Goal: Task Accomplishment & Management: Manage account settings

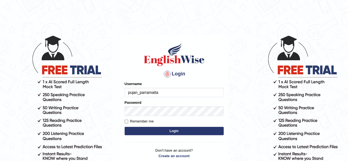
type input "pujan_parramatta"
click at [141, 106] on div "Password" at bounding box center [174, 108] width 99 height 16
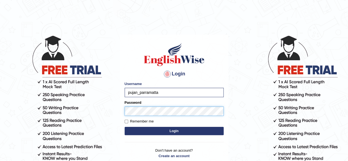
click at [125, 127] on button "Login" at bounding box center [174, 131] width 99 height 8
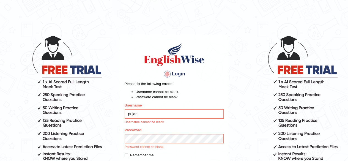
type input "pujan_parramatta"
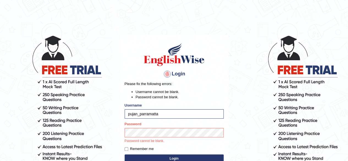
click at [147, 139] on p "Password cannot be blank." at bounding box center [174, 141] width 99 height 5
click at [149, 156] on button "Login" at bounding box center [174, 159] width 99 height 8
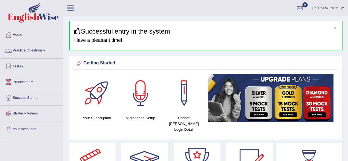
click at [28, 50] on link "Practice Questions" at bounding box center [31, 50] width 63 height 14
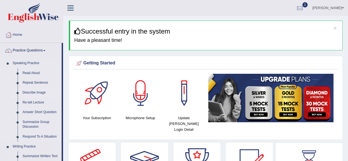
click at [27, 90] on link "Describe Image" at bounding box center [41, 93] width 42 height 10
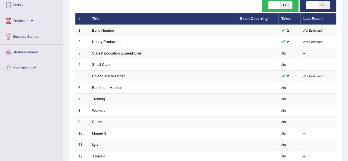
scroll to position [61, 0]
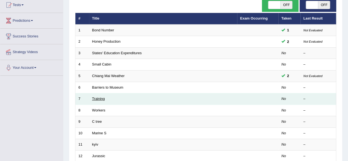
click at [103, 97] on link "Training" at bounding box center [98, 99] width 13 height 4
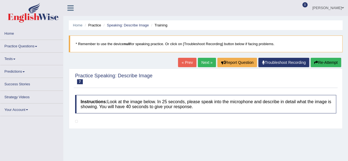
scroll to position [109, 0]
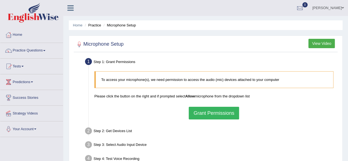
click at [201, 114] on button "Grant Permissions" at bounding box center [214, 113] width 50 height 13
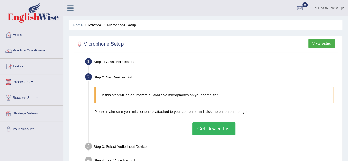
click at [208, 130] on button "Get Device List" at bounding box center [214, 129] width 43 height 13
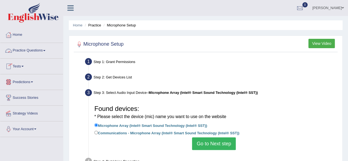
click at [27, 51] on link "Practice Questions" at bounding box center [31, 50] width 63 height 14
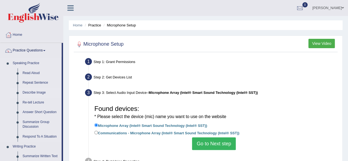
click at [36, 93] on link "Describe Image" at bounding box center [41, 93] width 42 height 10
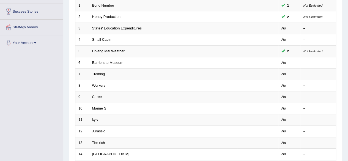
scroll to position [86, 0]
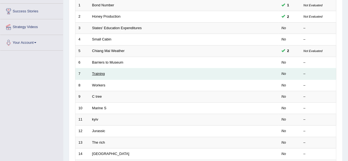
click at [97, 72] on link "Training" at bounding box center [98, 74] width 13 height 4
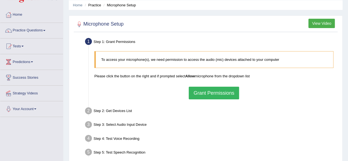
scroll to position [19, 0]
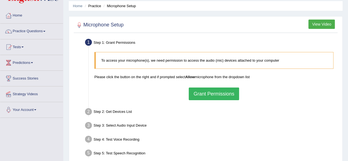
click at [201, 94] on button "Grant Permissions" at bounding box center [214, 94] width 50 height 13
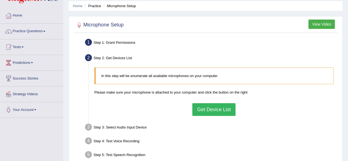
click at [197, 109] on button "Get Device List" at bounding box center [214, 109] width 43 height 13
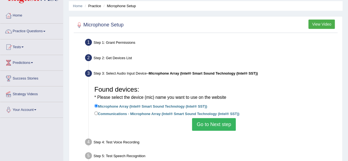
click at [134, 112] on label "Communications - Microphone Array (Intel® Smart Sound Technology (Intel® SST))" at bounding box center [166, 113] width 145 height 6
click at [98, 112] on input "Communications - Microphone Array (Intel® Smart Sound Technology (Intel® SST))" at bounding box center [96, 114] width 4 height 4
radio input "true"
click at [192, 115] on label "Communications - Microphone Array (Intel® Smart Sound Technology (Intel® SST))" at bounding box center [166, 113] width 145 height 6
click at [98, 115] on input "Communications - Microphone Array (Intel® Smart Sound Technology (Intel® SST))" at bounding box center [96, 114] width 4 height 4
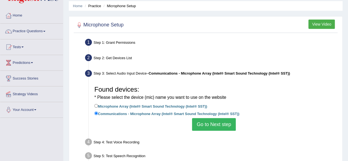
click at [207, 125] on button "Go to Next step" at bounding box center [214, 124] width 44 height 13
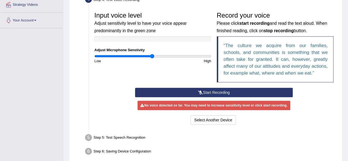
scroll to position [109, 0]
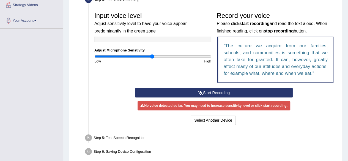
click at [198, 91] on icon at bounding box center [200, 93] width 5 height 4
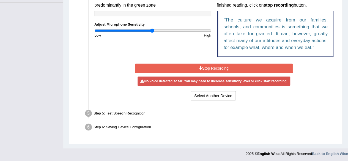
scroll to position [0, 0]
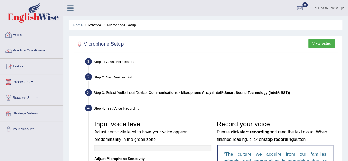
click at [22, 36] on link "Home" at bounding box center [31, 34] width 63 height 14
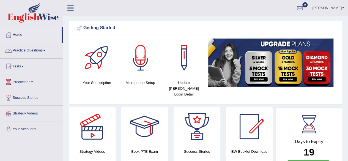
click at [26, 53] on link "Practice Questions" at bounding box center [31, 50] width 63 height 14
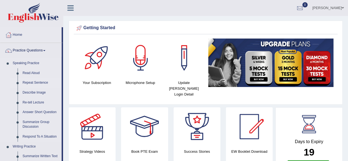
click at [33, 82] on link "Repeat Sentence" at bounding box center [41, 83] width 42 height 10
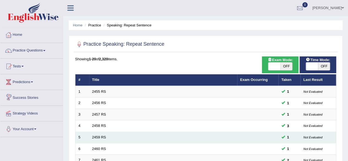
scroll to position [201, 0]
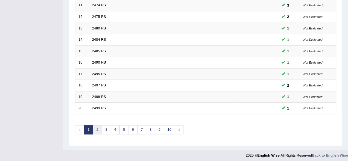
click at [96, 127] on link "2" at bounding box center [97, 129] width 9 height 9
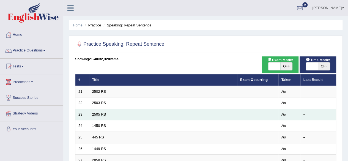
click at [93, 115] on link "2505 RS" at bounding box center [99, 114] width 14 height 4
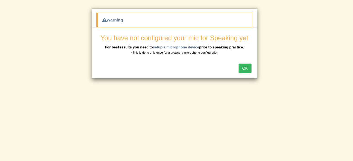
click at [244, 66] on button "OK" at bounding box center [244, 68] width 13 height 9
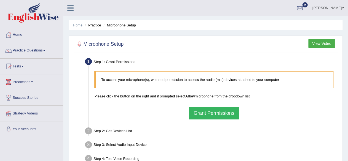
click at [332, 7] on link "[PERSON_NAME]" at bounding box center [329, 7] width 40 height 14
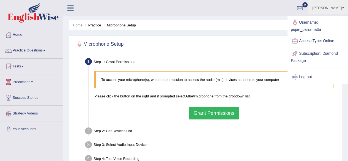
click at [78, 26] on link "Home" at bounding box center [78, 25] width 10 height 4
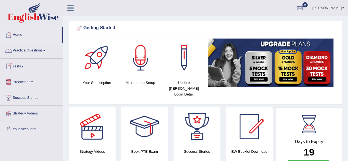
click at [22, 34] on link "Home" at bounding box center [30, 34] width 61 height 14
click at [31, 52] on link "Practice Questions" at bounding box center [31, 50] width 63 height 14
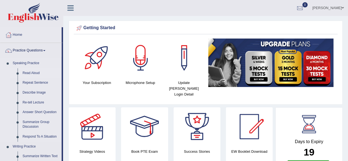
click at [32, 74] on link "Read Aloud" at bounding box center [41, 73] width 42 height 10
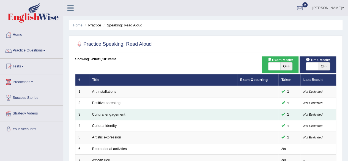
click at [100, 112] on td "Cultural engagement" at bounding box center [163, 115] width 148 height 12
click at [101, 114] on link "Cultural engagement" at bounding box center [108, 114] width 33 height 4
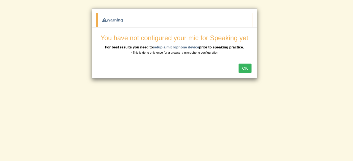
click at [245, 69] on button "OK" at bounding box center [244, 68] width 13 height 9
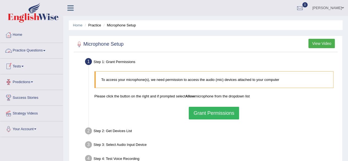
click at [19, 71] on link "Tests" at bounding box center [31, 66] width 63 height 14
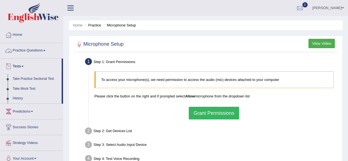
click at [40, 49] on link "Practice Questions" at bounding box center [31, 50] width 63 height 14
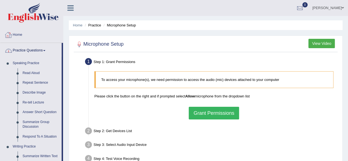
click at [23, 34] on link "Home" at bounding box center [31, 34] width 63 height 14
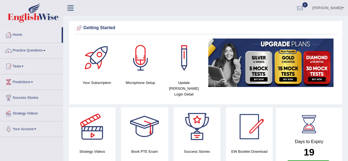
click at [17, 39] on link "Home" at bounding box center [30, 34] width 61 height 14
click at [18, 48] on link "Practice Questions" at bounding box center [31, 50] width 63 height 14
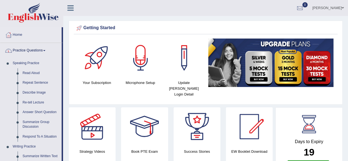
click at [30, 49] on link "Practice Questions" at bounding box center [30, 50] width 61 height 14
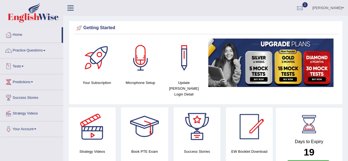
click at [24, 66] on span at bounding box center [22, 66] width 2 height 1
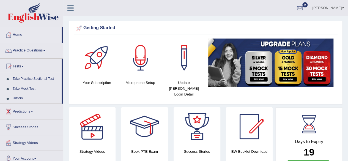
click at [69, 10] on icon at bounding box center [70, 7] width 6 height 7
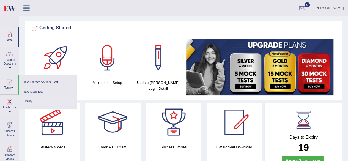
click at [26, 99] on link "History" at bounding box center [48, 102] width 52 height 10
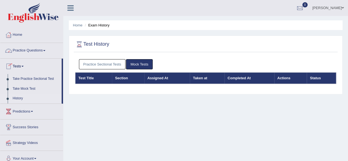
click at [19, 51] on link "Practice Questions" at bounding box center [31, 50] width 63 height 14
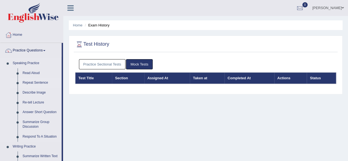
click at [28, 84] on link "Repeat Sentence" at bounding box center [41, 83] width 42 height 10
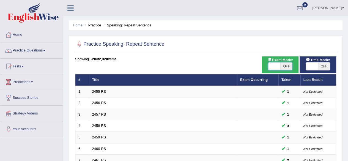
click at [276, 66] on span at bounding box center [275, 67] width 12 height 8
checkbox input "true"
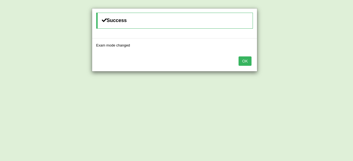
click at [247, 59] on button "OK" at bounding box center [244, 60] width 13 height 9
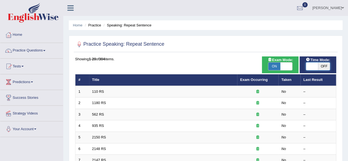
click at [315, 65] on span at bounding box center [312, 67] width 12 height 8
checkbox input "true"
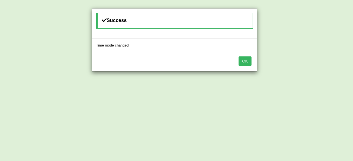
click at [242, 58] on button "OK" at bounding box center [244, 60] width 13 height 9
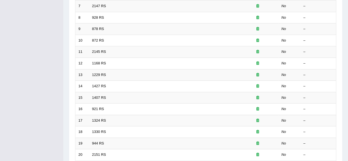
scroll to position [201, 0]
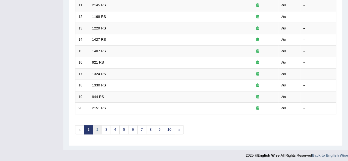
click at [95, 126] on link "2" at bounding box center [97, 129] width 9 height 9
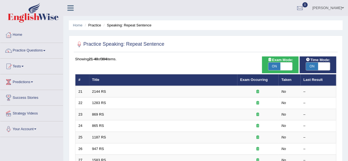
click at [98, 114] on link "869 RS" at bounding box center [98, 114] width 12 height 4
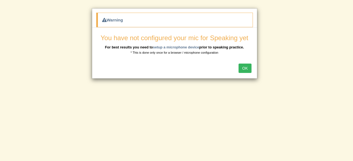
click at [245, 67] on button "OK" at bounding box center [244, 68] width 13 height 9
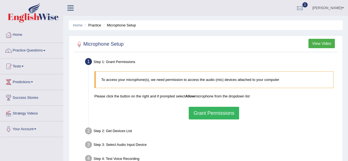
click at [221, 112] on button "Grant Permissions" at bounding box center [214, 113] width 50 height 13
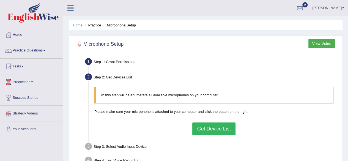
click at [229, 126] on button "Get Device List" at bounding box center [214, 129] width 43 height 13
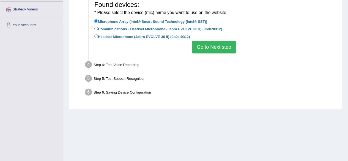
scroll to position [109, 0]
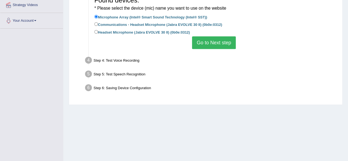
click at [228, 43] on button "Go to Next step" at bounding box center [214, 42] width 44 height 13
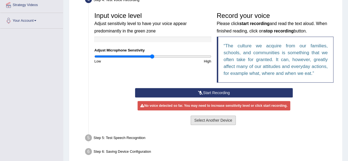
click at [222, 118] on button "Select Another Device" at bounding box center [213, 120] width 45 height 9
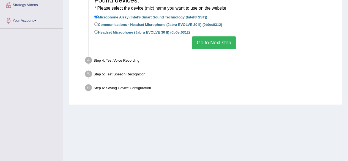
click at [230, 44] on button "Go to Next step" at bounding box center [214, 42] width 44 height 13
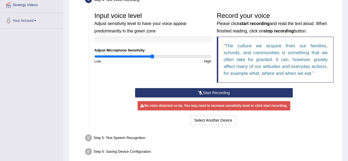
click at [212, 94] on button "Start Recording" at bounding box center [214, 92] width 158 height 9
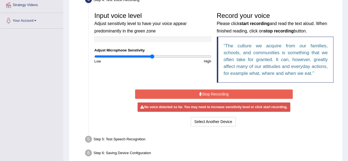
click at [201, 94] on icon at bounding box center [200, 94] width 3 height 4
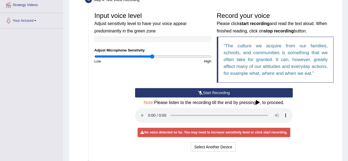
click at [260, 103] on icon at bounding box center [258, 102] width 4 height 4
click at [104, 114] on div "Start Recording Stop Recording Note: Please listen to the recording till the en…" at bounding box center [214, 120] width 245 height 65
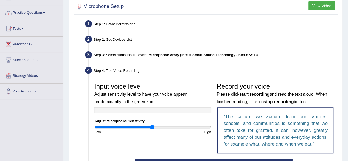
scroll to position [0, 0]
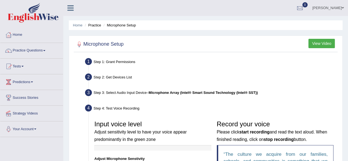
click at [342, 8] on span at bounding box center [343, 8] width 2 height 4
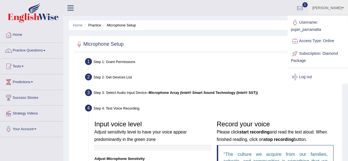
click at [263, 89] on div "Step 3: Select Audio Input Device – Microphone Array (Intel® Smart Sound Techno…" at bounding box center [212, 94] width 258 height 12
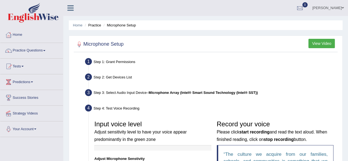
click at [320, 40] on button "View Video" at bounding box center [322, 43] width 26 height 9
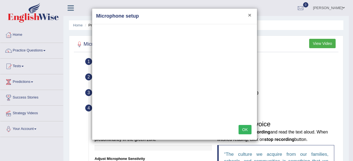
click at [251, 16] on button "×" at bounding box center [249, 15] width 3 height 6
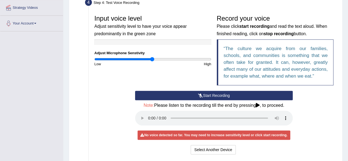
scroll to position [105, 0]
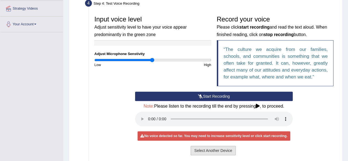
click at [215, 153] on button "Select Another Device" at bounding box center [213, 150] width 45 height 9
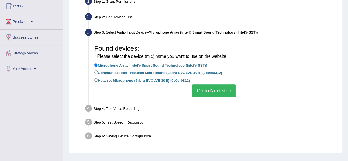
scroll to position [60, 0]
click at [214, 95] on button "Go to Next step" at bounding box center [214, 91] width 44 height 13
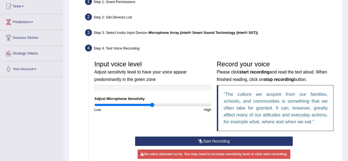
click at [207, 140] on button "Start Recording" at bounding box center [214, 141] width 158 height 9
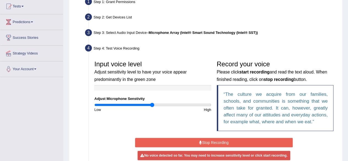
click at [281, 142] on button "Stop Recording" at bounding box center [214, 142] width 158 height 9
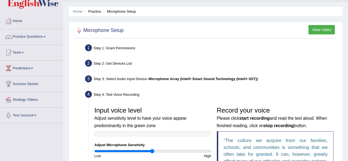
scroll to position [13, 0]
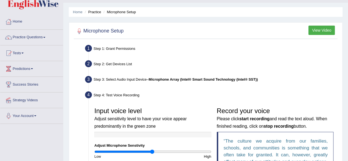
click at [21, 117] on link "Your Account" at bounding box center [31, 115] width 63 height 14
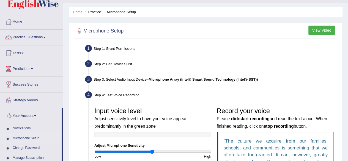
click at [18, 137] on link "Microphone Setup" at bounding box center [36, 139] width 52 height 10
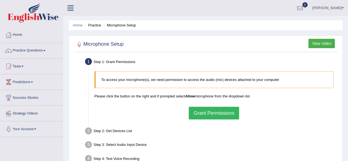
click at [218, 113] on button "Grant Permissions" at bounding box center [214, 113] width 50 height 13
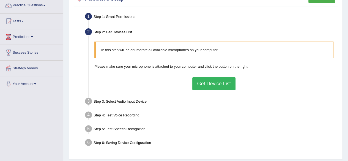
scroll to position [46, 0]
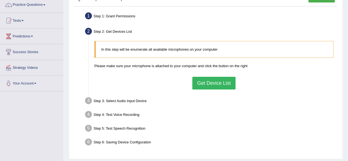
click at [219, 82] on button "Get Device List" at bounding box center [214, 83] width 43 height 13
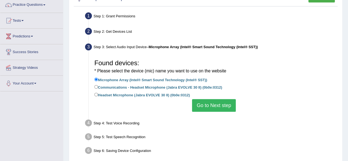
click at [223, 105] on button "Go to Next step" at bounding box center [214, 105] width 44 height 13
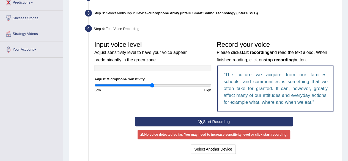
scroll to position [81, 0]
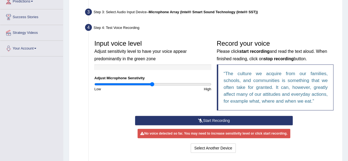
click at [216, 129] on div "No voice detected so far. You may need to increase sensitivity level or click s…" at bounding box center [214, 133] width 153 height 9
type input "1.28"
click at [216, 121] on button "Start Recording" at bounding box center [214, 120] width 158 height 9
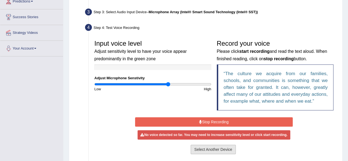
click at [210, 152] on button "Select Another Device" at bounding box center [213, 149] width 45 height 9
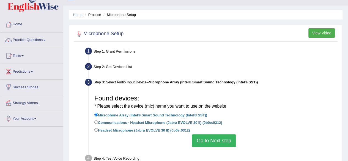
scroll to position [0, 0]
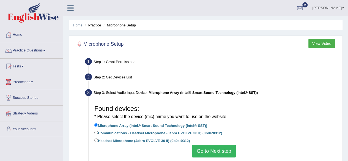
click at [321, 45] on button "View Video" at bounding box center [322, 43] width 26 height 9
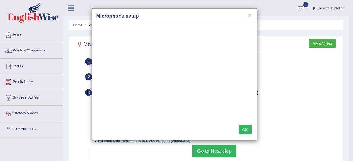
drag, startPoint x: 185, startPoint y: 25, endPoint x: 186, endPoint y: 19, distance: 6.1
click at [198, 27] on div at bounding box center [174, 72] width 165 height 96
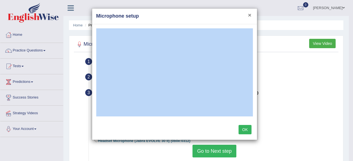
click at [250, 13] on button "×" at bounding box center [249, 15] width 3 height 6
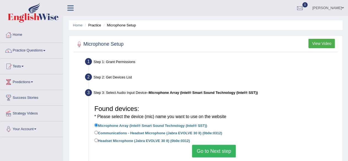
scroll to position [44, 0]
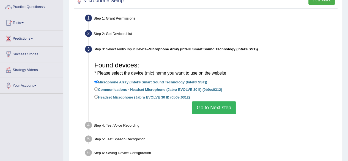
click at [204, 106] on button "Go to Next step" at bounding box center [214, 107] width 44 height 13
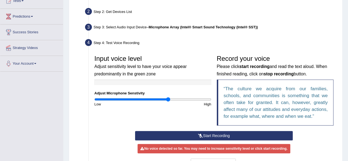
scroll to position [68, 0]
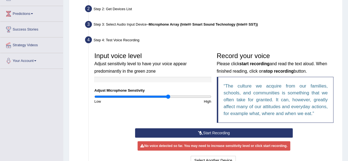
click at [237, 132] on button "Start Recording" at bounding box center [214, 132] width 158 height 9
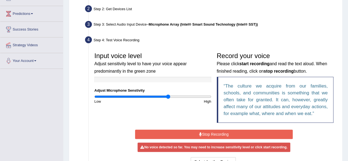
click at [285, 134] on button "Stop Recording" at bounding box center [214, 134] width 158 height 9
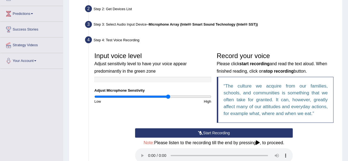
click at [326, 30] on div "Step 3: Select Audio Input Device – Microphone Array (Intel® Smart Sound Techno…" at bounding box center [212, 25] width 258 height 12
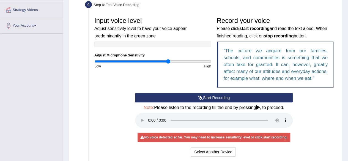
scroll to position [104, 0]
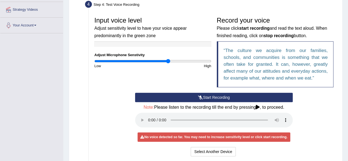
click at [201, 98] on icon at bounding box center [200, 98] width 5 height 4
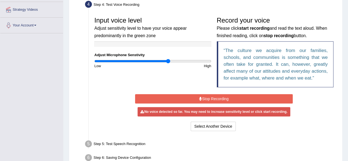
click at [227, 112] on div "No voice detected so far. You may need to increase sensitivity level or click s…" at bounding box center [214, 111] width 153 height 9
click at [219, 127] on button "Select Another Device" at bounding box center [213, 126] width 45 height 9
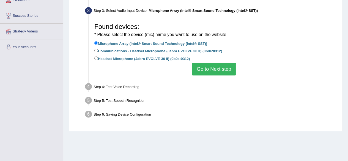
scroll to position [0, 0]
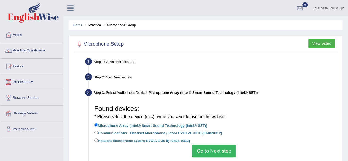
click at [20, 36] on link "Home" at bounding box center [31, 34] width 63 height 14
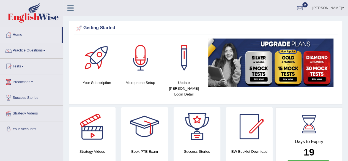
click at [33, 82] on span at bounding box center [32, 82] width 2 height 1
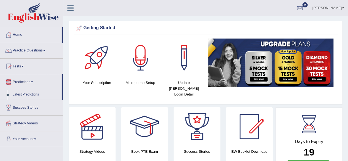
click at [24, 70] on link "Tests" at bounding box center [31, 66] width 63 height 14
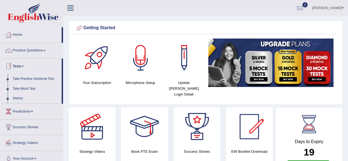
click at [37, 55] on link "Practice Questions" at bounding box center [31, 50] width 63 height 14
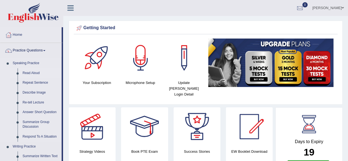
click at [36, 75] on link "Read Aloud" at bounding box center [41, 73] width 42 height 10
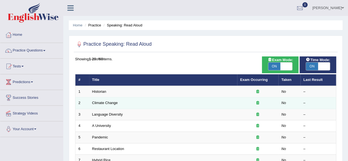
click at [226, 102] on td "Climate Change" at bounding box center [163, 104] width 148 height 12
click at [102, 103] on link "Climate Change" at bounding box center [105, 103] width 26 height 4
click at [104, 104] on link "Climate Change" at bounding box center [105, 103] width 26 height 4
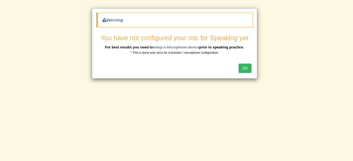
click at [242, 69] on button "OK" at bounding box center [244, 68] width 13 height 9
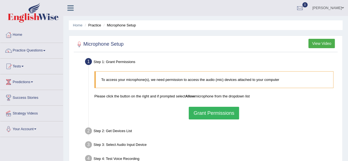
click at [128, 26] on li "Microphone Setup" at bounding box center [119, 25] width 34 height 5
click at [125, 26] on li "Microphone Setup" at bounding box center [119, 25] width 34 height 5
click at [123, 26] on li "Microphone Setup" at bounding box center [119, 25] width 34 height 5
click at [123, 25] on li "Microphone Setup" at bounding box center [119, 25] width 34 height 5
click at [96, 23] on li "Practice" at bounding box center [92, 25] width 18 height 5
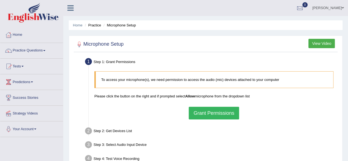
click at [115, 26] on li "Microphone Setup" at bounding box center [119, 25] width 34 height 5
click at [199, 82] on p "To access your microphone(s), we need permission to access the audio (mic) devi…" at bounding box center [214, 79] width 227 height 5
click at [214, 113] on button "Grant Permissions" at bounding box center [214, 113] width 50 height 13
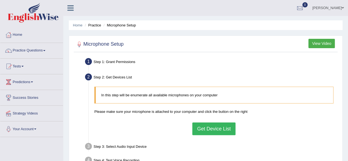
click at [211, 129] on button "Get Device List" at bounding box center [214, 129] width 43 height 13
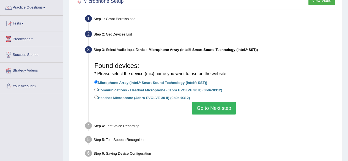
scroll to position [47, 0]
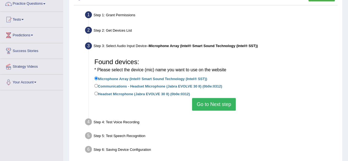
click at [209, 107] on button "Go to Next step" at bounding box center [214, 104] width 44 height 13
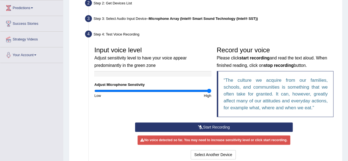
scroll to position [79, 0]
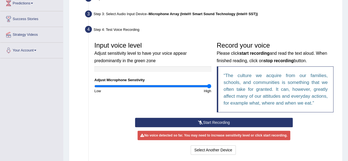
click at [220, 123] on button "Start Recording" at bounding box center [214, 122] width 158 height 9
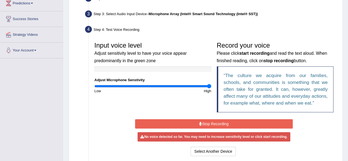
click at [211, 123] on button "Stop Recording" at bounding box center [214, 123] width 158 height 9
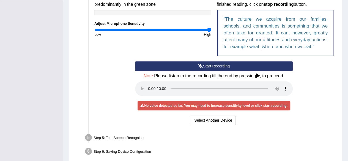
scroll to position [160, 0]
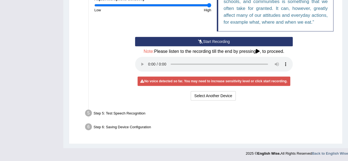
click at [136, 111] on div "Step 5: Test Speech Recognition" at bounding box center [212, 114] width 258 height 12
click at [135, 129] on div "Step 6: Saving Device Configuration" at bounding box center [212, 128] width 258 height 12
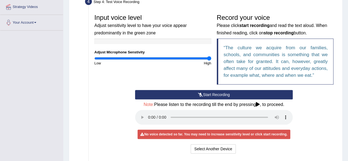
scroll to position [106, 0]
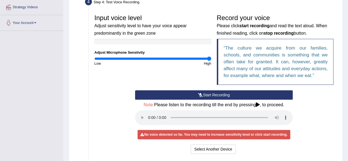
click at [282, 32] on b "stop recording" at bounding box center [279, 33] width 30 height 5
click at [270, 49] on q "The culture we acquire from our families, schools, and communities is something…" at bounding box center [276, 61] width 104 height 33
click at [258, 61] on q "The culture we acquire from our families, schools, and communities is something…" at bounding box center [276, 61] width 104 height 33
click at [261, 66] on q "The culture we acquire from our families, schools, and communities is something…" at bounding box center [276, 61] width 104 height 33
click at [182, 40] on div at bounding box center [152, 42] width 117 height 6
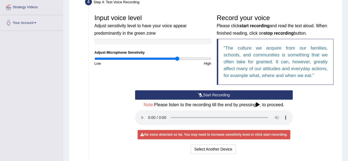
type input "1.44"
click at [303, 114] on div "Start Recording Stop Recording Note: Please listen to the recording till the en…" at bounding box center [214, 122] width 245 height 65
click at [226, 148] on button "Select Another Device" at bounding box center [213, 149] width 45 height 9
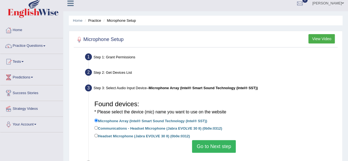
scroll to position [0, 0]
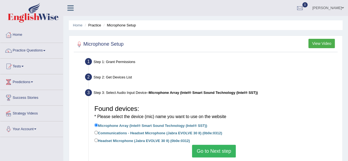
click at [339, 8] on link "[PERSON_NAME]" at bounding box center [329, 7] width 40 height 14
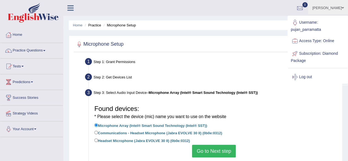
click at [328, 43] on link "Access Type: Online" at bounding box center [318, 41] width 60 height 13
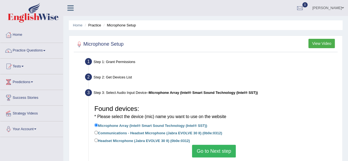
click at [338, 10] on link "[PERSON_NAME]" at bounding box center [329, 7] width 40 height 14
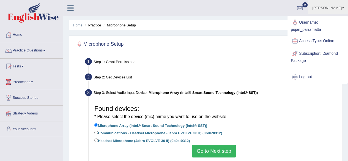
click at [302, 42] on link "Access Type: Online" at bounding box center [318, 41] width 60 height 13
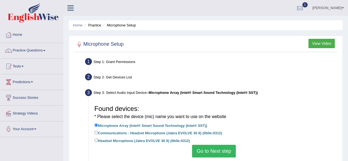
click at [258, 76] on div "Step 2: Get Devices List" at bounding box center [212, 78] width 258 height 12
click at [33, 82] on span at bounding box center [32, 82] width 2 height 1
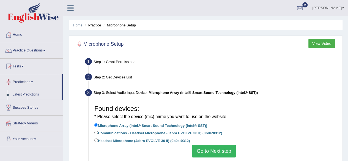
click at [29, 67] on link "Tests" at bounding box center [31, 66] width 63 height 14
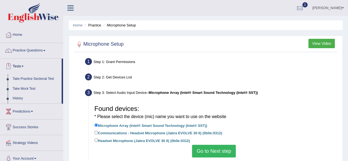
click at [45, 51] on span at bounding box center [44, 50] width 2 height 1
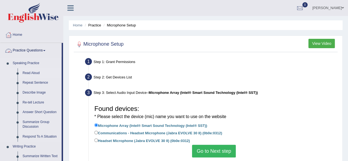
click at [35, 73] on link "Read Aloud" at bounding box center [41, 73] width 42 height 10
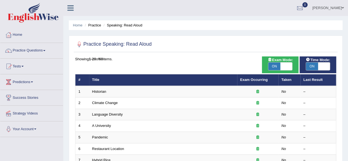
click at [310, 80] on th "Last Result" at bounding box center [319, 80] width 36 height 12
click at [122, 24] on li "Speaking: Read Aloud" at bounding box center [122, 25] width 40 height 5
click at [24, 66] on span at bounding box center [22, 66] width 2 height 1
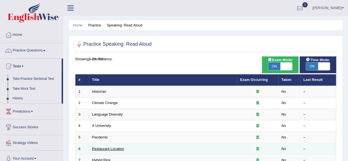
click at [113, 149] on link "Restaurant Location" at bounding box center [108, 149] width 32 height 4
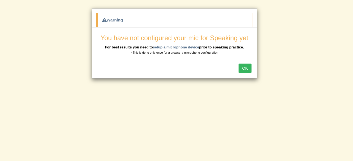
click at [247, 71] on button "OK" at bounding box center [244, 68] width 13 height 9
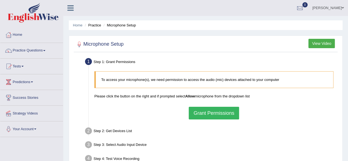
click at [20, 37] on link "Home" at bounding box center [31, 34] width 63 height 14
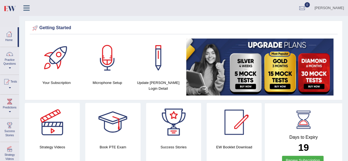
click at [11, 56] on div at bounding box center [10, 54] width 8 height 8
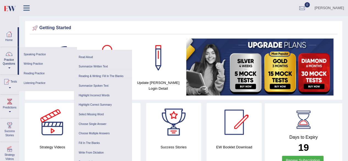
click at [89, 58] on link "Read Aloud" at bounding box center [103, 58] width 52 height 10
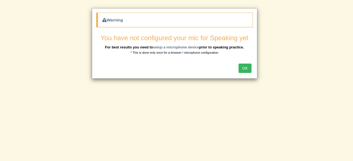
click at [248, 66] on button "OK" at bounding box center [244, 68] width 13 height 9
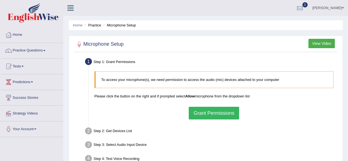
click at [20, 38] on link "Home" at bounding box center [31, 34] width 63 height 14
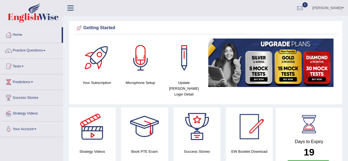
click at [42, 51] on link "Practice Questions" at bounding box center [31, 50] width 63 height 14
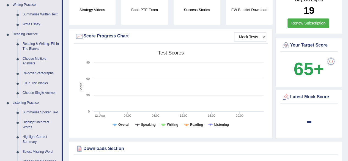
scroll to position [142, 0]
click at [257, 48] on rect at bounding box center [170, 90] width 191 height 85
click at [297, 18] on link "Renew Subscription" at bounding box center [309, 22] width 42 height 9
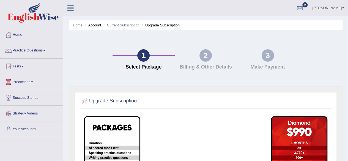
click at [12, 35] on div at bounding box center [8, 35] width 8 height 8
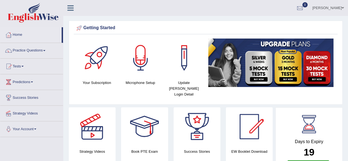
click at [17, 129] on link "Your Account" at bounding box center [31, 128] width 63 height 14
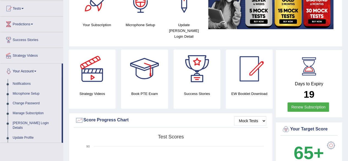
scroll to position [58, 0]
click at [18, 83] on link "Notifications" at bounding box center [36, 84] width 52 height 10
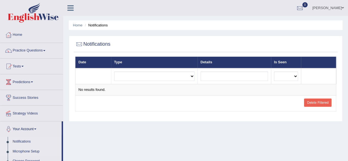
click at [20, 153] on link "Microphone Setup" at bounding box center [36, 152] width 52 height 10
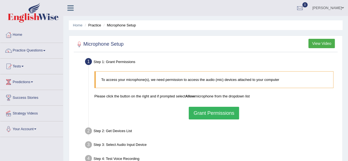
click at [17, 131] on link "Your Account" at bounding box center [31, 128] width 63 height 14
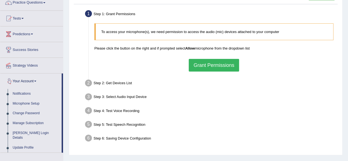
scroll to position [48, 0]
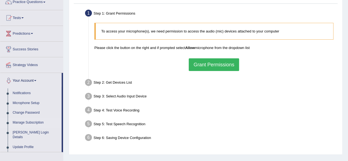
click at [16, 124] on link "Manage Subscription" at bounding box center [36, 123] width 52 height 10
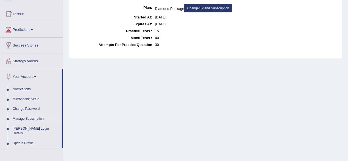
scroll to position [58, 0]
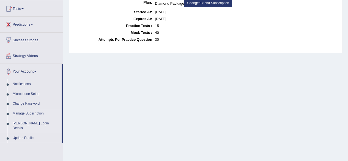
click at [18, 124] on link "[PERSON_NAME] Login Details" at bounding box center [36, 126] width 52 height 15
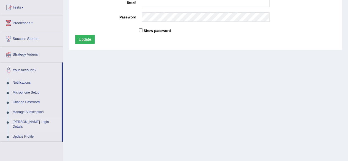
scroll to position [59, 0]
click at [17, 132] on link "Update Profile" at bounding box center [36, 137] width 52 height 10
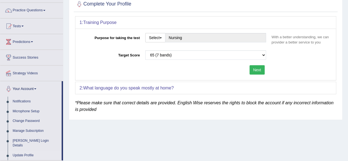
scroll to position [40, 0]
click at [18, 128] on link "Manage Subscription" at bounding box center [36, 131] width 52 height 10
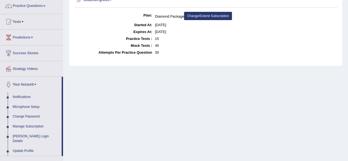
scroll to position [47, 0]
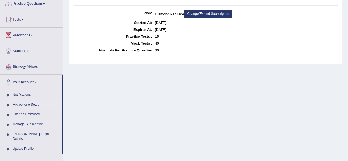
click at [20, 106] on link "Microphone Setup" at bounding box center [36, 105] width 52 height 10
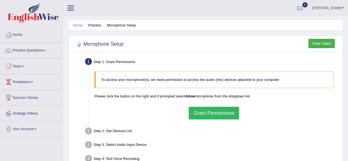
click at [201, 118] on button "Grant Permissions" at bounding box center [214, 113] width 50 height 13
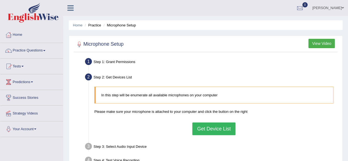
click at [205, 133] on button "Get Device List" at bounding box center [214, 129] width 43 height 13
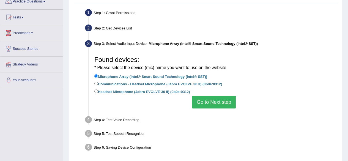
scroll to position [50, 0]
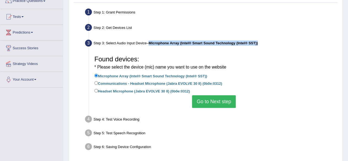
click at [208, 102] on button "Go to Next step" at bounding box center [214, 101] width 44 height 13
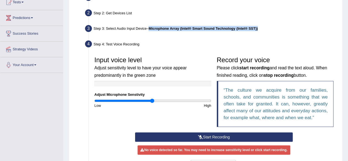
scroll to position [67, 0]
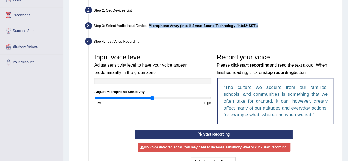
click at [207, 133] on button "Start Recording" at bounding box center [214, 134] width 158 height 9
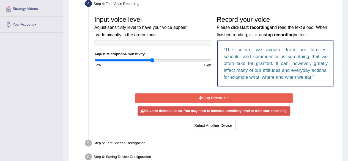
scroll to position [105, 0]
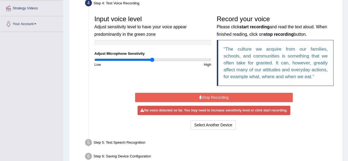
click at [258, 29] on b "start recording" at bounding box center [255, 27] width 30 height 5
click at [208, 99] on button "Stop Recording" at bounding box center [214, 97] width 158 height 9
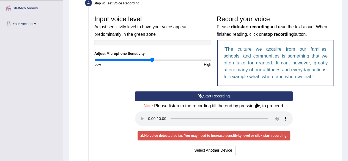
click at [264, 104] on h4 "Note: Please listen to the recording till the end by pressing , to proceed." at bounding box center [214, 106] width 158 height 5
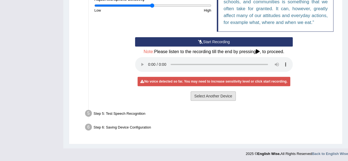
click at [216, 96] on button "Select Another Device" at bounding box center [213, 95] width 45 height 9
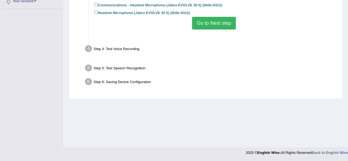
scroll to position [128, 0]
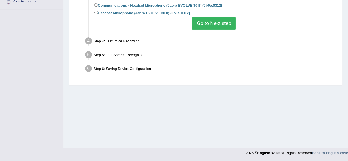
click at [126, 41] on div "Step 4: Test Voice Recording" at bounding box center [212, 42] width 258 height 12
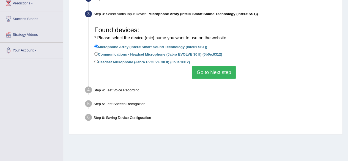
scroll to position [70, 0]
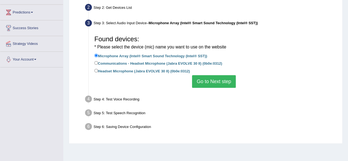
click at [173, 62] on label "Communications - Headset Microphone (Jabra EVOLVE 30 II) (0b0e:0312)" at bounding box center [158, 63] width 128 height 6
click at [98, 62] on input "Communications - Headset Microphone (Jabra EVOLVE 30 II) (0b0e:0312)" at bounding box center [96, 63] width 4 height 4
radio input "true"
click at [217, 81] on button "Go to Next step" at bounding box center [214, 81] width 44 height 13
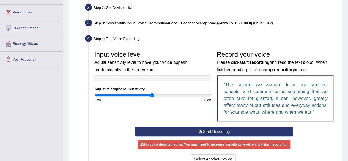
click at [223, 132] on button "Start Recording" at bounding box center [214, 131] width 158 height 9
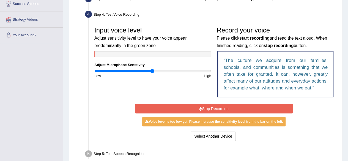
scroll to position [94, 0]
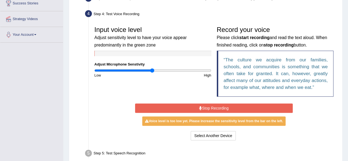
click at [217, 109] on button "Stop Recording" at bounding box center [214, 108] width 158 height 9
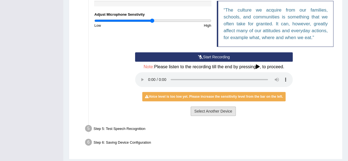
click at [221, 113] on button "Select Another Device" at bounding box center [213, 111] width 45 height 9
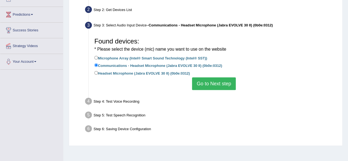
scroll to position [67, 0]
click at [222, 83] on button "Go to Next step" at bounding box center [214, 84] width 44 height 13
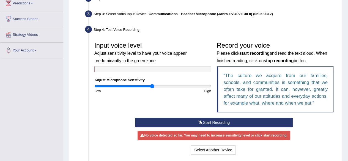
scroll to position [80, 0]
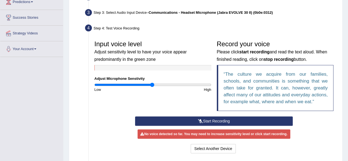
click at [217, 123] on button "Start Recording" at bounding box center [214, 121] width 158 height 9
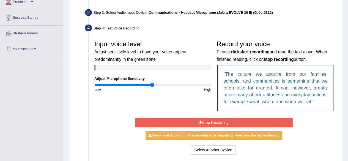
click at [279, 124] on button "Stop Recording" at bounding box center [214, 122] width 158 height 9
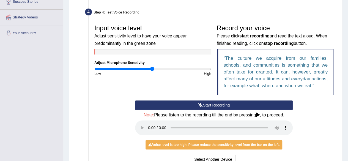
scroll to position [114, 0]
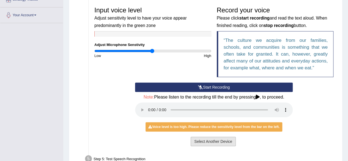
click at [228, 143] on button "Select Another Device" at bounding box center [213, 141] width 45 height 9
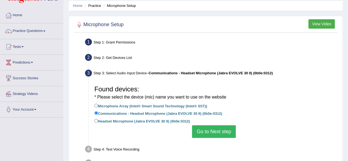
scroll to position [19, 0]
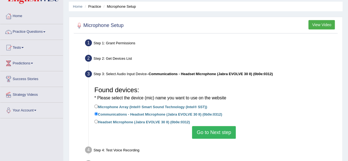
click at [232, 134] on button "Go to Next step" at bounding box center [214, 132] width 44 height 13
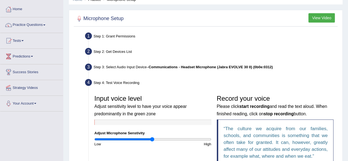
scroll to position [25, 0]
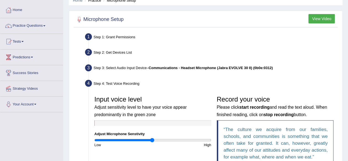
click at [322, 18] on button "View Video" at bounding box center [322, 18] width 26 height 9
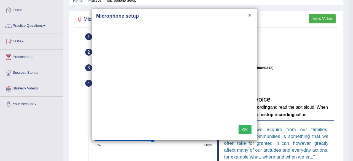
click at [250, 14] on button "×" at bounding box center [249, 15] width 3 height 6
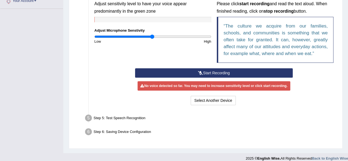
scroll to position [129, 0]
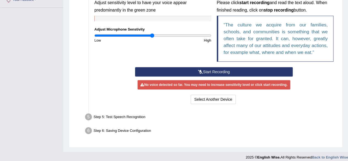
click at [218, 73] on button "Start Recording" at bounding box center [214, 71] width 158 height 9
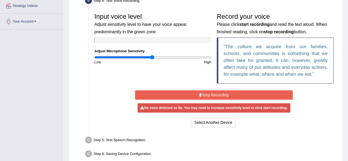
scroll to position [107, 0]
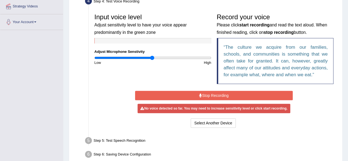
click at [221, 96] on button "Stop Recording" at bounding box center [214, 95] width 158 height 9
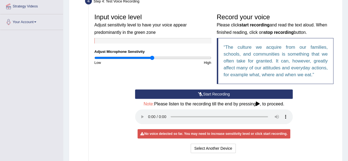
click at [218, 94] on button "Start Recording" at bounding box center [214, 94] width 158 height 9
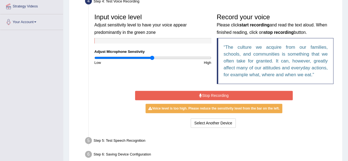
click at [267, 109] on div "Voice level is too high. Please reduce the sensitivity level from the bar on th…" at bounding box center [214, 108] width 137 height 9
click at [215, 99] on button "Stop Recording" at bounding box center [214, 95] width 158 height 9
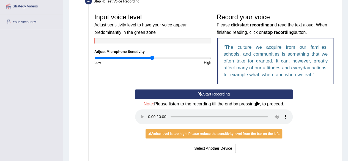
click at [220, 93] on button "Start Recording" at bounding box center [214, 94] width 158 height 9
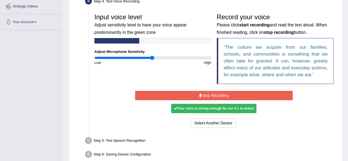
click at [245, 110] on div "Your voice is strong enough for our A.I. to detect" at bounding box center [213, 108] width 85 height 9
click at [223, 110] on div "Your voice is strong enough for our A.I. to detect" at bounding box center [213, 108] width 85 height 9
click at [224, 96] on button "Stop Recording" at bounding box center [214, 95] width 158 height 9
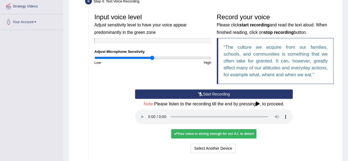
click at [235, 134] on div "Your voice is strong enough for our A.I. to detect" at bounding box center [213, 133] width 85 height 9
click at [229, 151] on button "Select Another Device" at bounding box center [213, 148] width 45 height 9
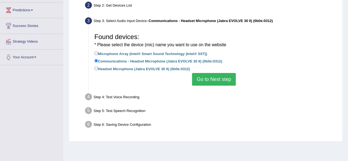
scroll to position [68, 0]
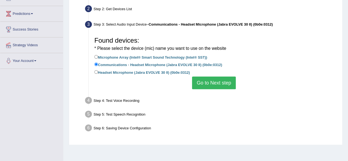
click at [228, 79] on button "Go to Next step" at bounding box center [214, 83] width 44 height 13
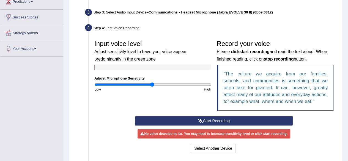
scroll to position [96, 0]
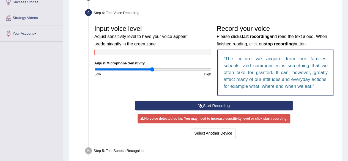
click at [222, 108] on button "Start Recording" at bounding box center [214, 105] width 158 height 9
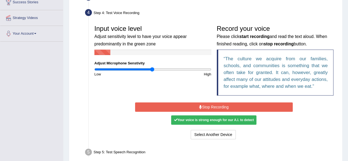
click at [224, 120] on div "Your voice is strong enough for our A.I. to detect" at bounding box center [213, 119] width 85 height 9
click at [218, 109] on button "Stop Recording" at bounding box center [214, 106] width 158 height 9
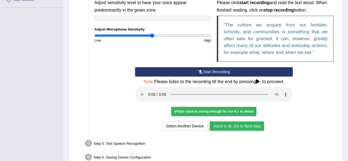
scroll to position [130, 0]
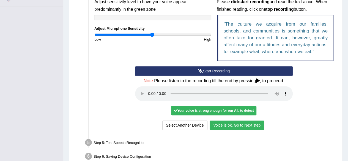
click at [250, 127] on button "Voice is ok. Go to Next step" at bounding box center [237, 125] width 55 height 9
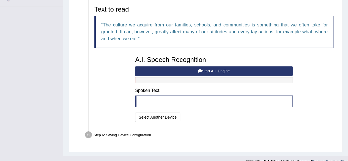
click at [149, 101] on blockquote at bounding box center [214, 102] width 158 height 12
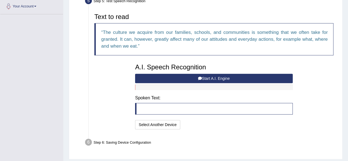
scroll to position [123, 0]
click at [212, 77] on button "Start A.I. Engine" at bounding box center [214, 78] width 158 height 9
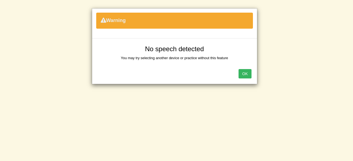
click at [244, 76] on button "OK" at bounding box center [244, 73] width 13 height 9
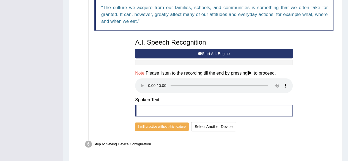
scroll to position [147, 0]
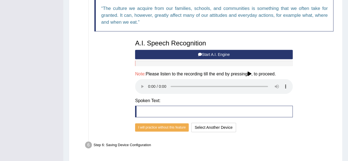
click at [309, 67] on div "Text to read The culture we acquire from our families, schools, and communities…" at bounding box center [214, 60] width 245 height 147
click at [218, 54] on button "Start A.I. Engine" at bounding box center [214, 54] width 158 height 9
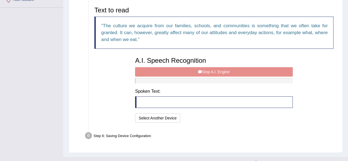
scroll to position [128, 0]
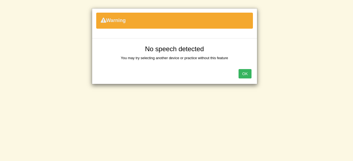
click at [242, 75] on button "OK" at bounding box center [244, 73] width 13 height 9
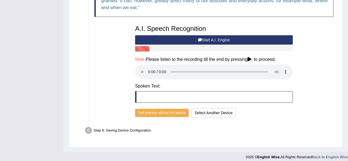
scroll to position [165, 0]
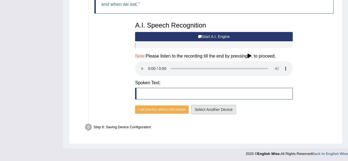
click at [224, 112] on button "Select Another Device" at bounding box center [213, 109] width 45 height 9
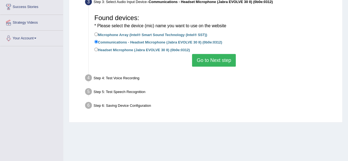
scroll to position [80, 0]
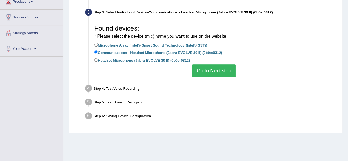
click at [216, 71] on button "Go to Next step" at bounding box center [214, 70] width 44 height 13
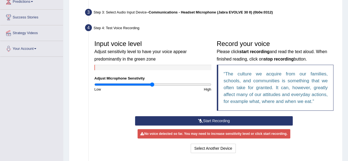
click at [224, 122] on button "Start Recording" at bounding box center [214, 120] width 158 height 9
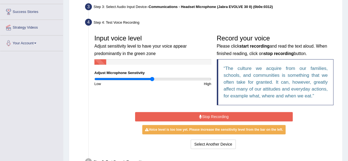
scroll to position [98, 0]
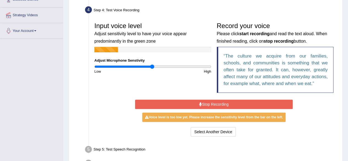
click at [213, 104] on button "Stop Recording" at bounding box center [214, 104] width 158 height 9
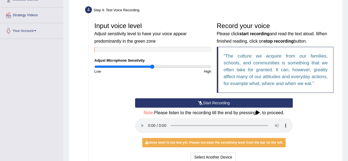
click at [209, 104] on button "Start Recording" at bounding box center [214, 102] width 158 height 9
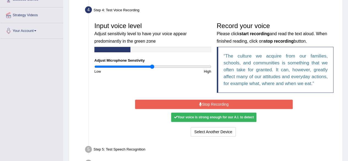
click at [248, 117] on div "Your voice is strong enough for our A.I. to detect" at bounding box center [213, 117] width 85 height 9
click at [224, 104] on button "Stop Recording" at bounding box center [214, 104] width 158 height 9
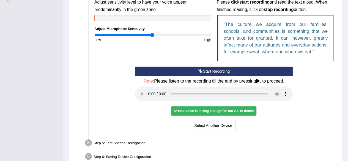
scroll to position [132, 0]
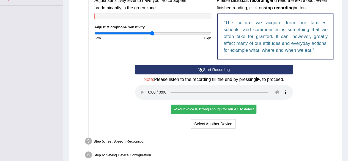
click at [247, 109] on div "Your voice is strong enough for our A.I. to detect" at bounding box center [213, 109] width 85 height 9
click at [230, 109] on div "Your voice is strong enough for our A.I. to detect" at bounding box center [213, 109] width 85 height 9
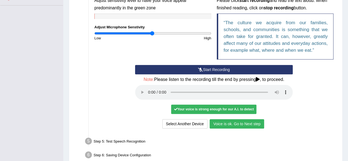
click at [253, 124] on button "Voice is ok. Go to Next step" at bounding box center [237, 123] width 55 height 9
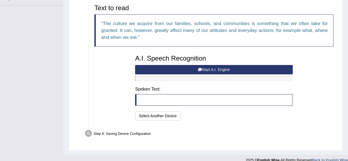
click at [210, 70] on button "Start A.I. Engine" at bounding box center [214, 69] width 158 height 9
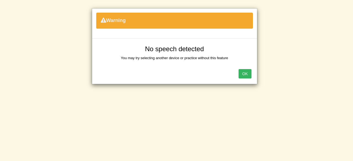
click at [239, 76] on button "OK" at bounding box center [244, 73] width 13 height 9
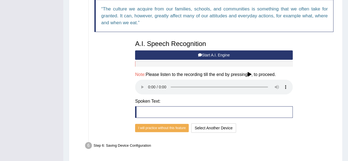
scroll to position [148, 0]
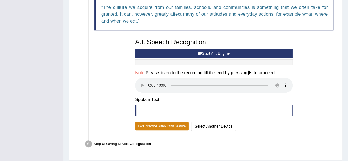
click at [174, 127] on button "I will practice without this feature" at bounding box center [162, 126] width 54 height 8
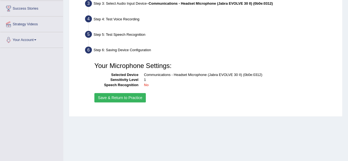
scroll to position [89, 0]
click at [115, 100] on button "Save & Return to Practice" at bounding box center [120, 97] width 52 height 9
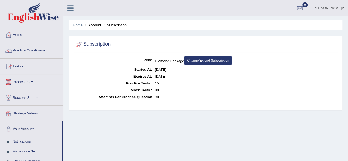
click at [31, 54] on link "Practice Questions" at bounding box center [31, 50] width 63 height 14
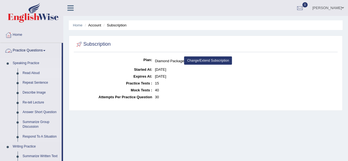
click at [23, 75] on link "Read Aloud" at bounding box center [41, 73] width 42 height 10
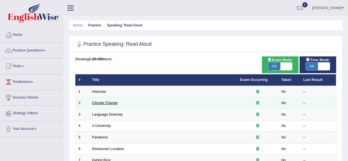
click at [100, 103] on link "Climate Change" at bounding box center [105, 103] width 26 height 4
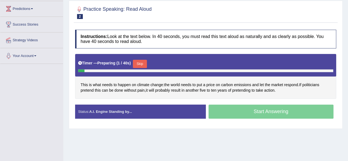
scroll to position [73, 0]
click at [140, 61] on button "Skip" at bounding box center [140, 64] width 14 height 8
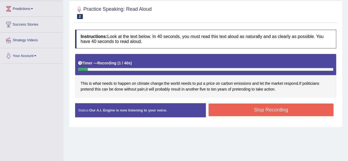
click at [258, 109] on button "Stop Recording" at bounding box center [271, 110] width 125 height 13
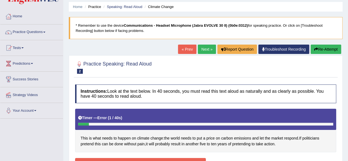
scroll to position [18, 0]
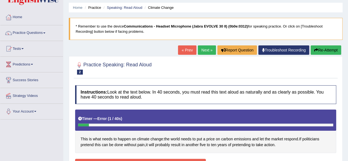
click at [32, 35] on link "Practice Questions" at bounding box center [31, 32] width 63 height 14
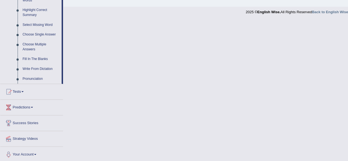
scroll to position [269, 0]
click at [25, 156] on link "Your Account" at bounding box center [31, 153] width 63 height 14
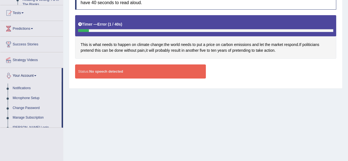
scroll to position [69, 0]
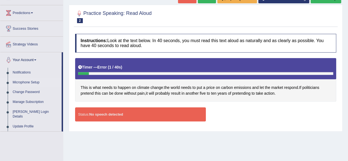
click at [19, 84] on link "Microphone Setup" at bounding box center [36, 83] width 52 height 10
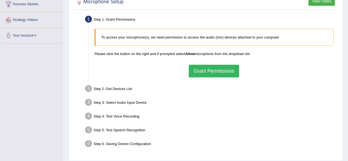
scroll to position [94, 0]
click at [227, 70] on button "Grant Permissions" at bounding box center [214, 70] width 50 height 13
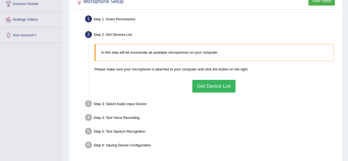
click at [223, 85] on button "Get Device List" at bounding box center [214, 86] width 43 height 13
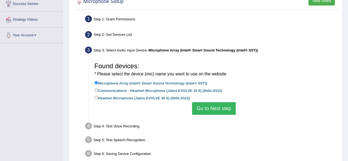
click at [224, 109] on button "Go to Next step" at bounding box center [214, 108] width 44 height 13
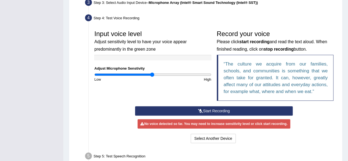
scroll to position [143, 0]
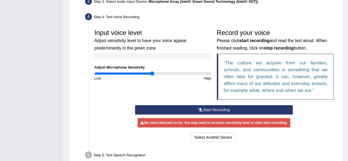
click at [220, 110] on button "Start Recording" at bounding box center [214, 109] width 158 height 9
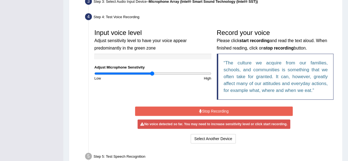
click at [210, 112] on button "Stop Recording" at bounding box center [214, 111] width 158 height 9
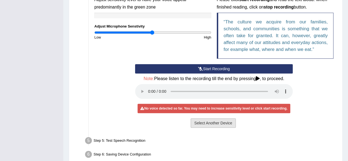
click at [215, 123] on button "Select Another Device" at bounding box center [213, 122] width 45 height 9
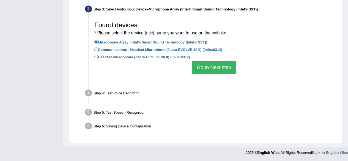
scroll to position [128, 0]
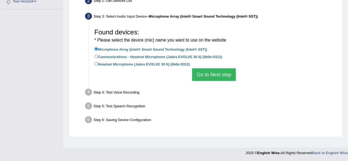
click at [186, 56] on label "Communications - Headset Microphone (Jabra EVOLVE 30 II) (0b0e:0312)" at bounding box center [158, 56] width 128 height 6
click at [98, 56] on input "Communications - Headset Microphone (Jabra EVOLVE 30 II) (0b0e:0312)" at bounding box center [96, 57] width 4 height 4
radio input "true"
click at [226, 74] on button "Go to Next step" at bounding box center [214, 74] width 44 height 13
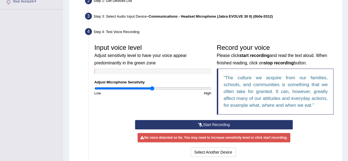
click at [220, 125] on button "Start Recording" at bounding box center [214, 124] width 158 height 9
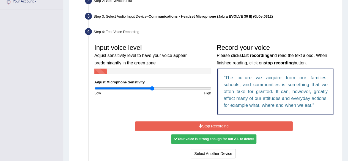
click at [214, 126] on button "Stop Recording" at bounding box center [214, 125] width 158 height 9
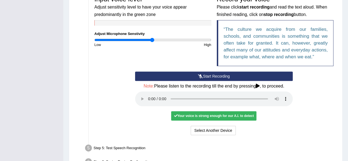
scroll to position [177, 0]
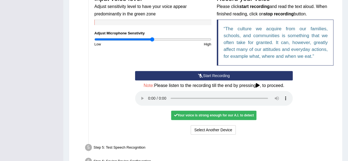
click at [244, 115] on div "Your voice is strong enough for our A.I. to detect" at bounding box center [213, 115] width 85 height 9
click at [246, 116] on div "Your voice is strong enough for our A.I. to detect" at bounding box center [213, 115] width 85 height 9
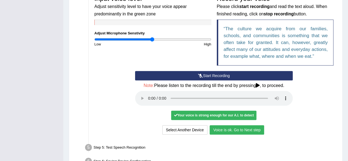
click at [257, 128] on button "Voice is ok. Go to Next step" at bounding box center [237, 129] width 55 height 9
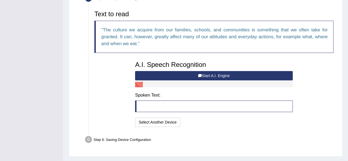
click at [210, 76] on button "Start A.I. Engine" at bounding box center [214, 75] width 158 height 9
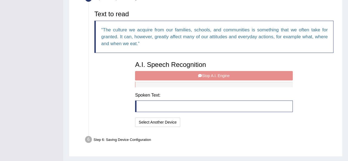
click at [205, 73] on div "A.I. Speech Recognition Start A.I. Engine Stop A.I. Engine Note: Please listen …" at bounding box center [213, 93] width 163 height 70
click at [164, 107] on blockquote at bounding box center [214, 107] width 158 height 12
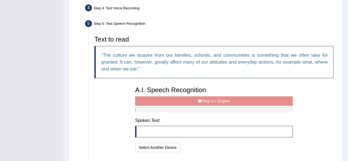
scroll to position [151, 0]
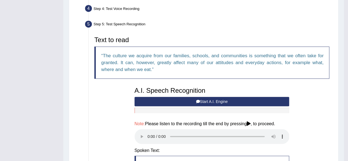
click at [200, 101] on icon at bounding box center [198, 102] width 4 height 4
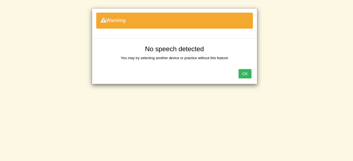
click at [245, 72] on button "OK" at bounding box center [244, 73] width 13 height 9
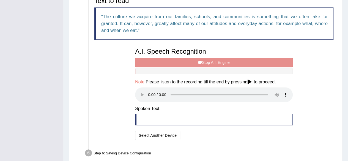
scroll to position [191, 0]
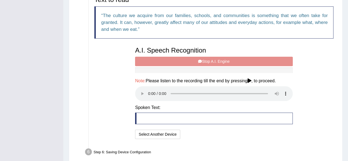
click at [206, 61] on div "A.I. Speech Recognition Start A.I. Engine Stop A.I. Engine Note: Please listen …" at bounding box center [213, 92] width 163 height 97
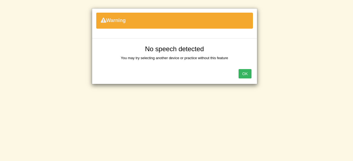
click at [243, 70] on button "OK" at bounding box center [244, 73] width 13 height 9
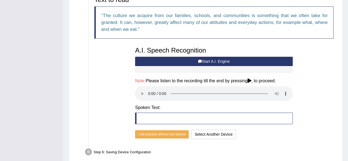
click at [206, 59] on button "Start A.I. Engine" at bounding box center [214, 61] width 158 height 9
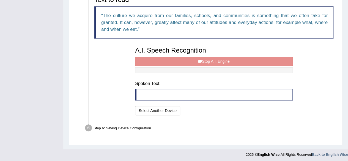
scroll to position [189, 0]
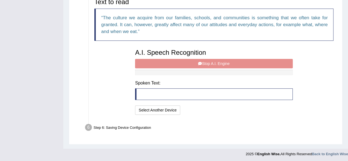
click at [207, 65] on div "A.I. Speech Recognition Start A.I. Engine Stop A.I. Engine Note: Please listen …" at bounding box center [213, 81] width 163 height 70
click at [203, 61] on div "A.I. Speech Recognition Start A.I. Engine Stop A.I. Engine Note: Please listen …" at bounding box center [213, 81] width 163 height 70
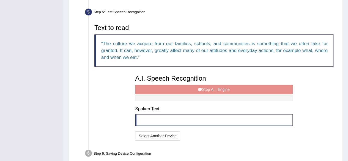
scroll to position [163, 0]
click at [201, 91] on div "A.I. Speech Recognition Start A.I. Engine Stop A.I. Engine Note: Please listen …" at bounding box center [213, 107] width 163 height 70
click at [210, 90] on div "A.I. Speech Recognition Start A.I. Engine Stop A.I. Engine Note: Please listen …" at bounding box center [213, 107] width 163 height 70
click at [215, 90] on div "A.I. Speech Recognition Start A.I. Engine Stop A.I. Engine Note: Please listen …" at bounding box center [213, 107] width 163 height 70
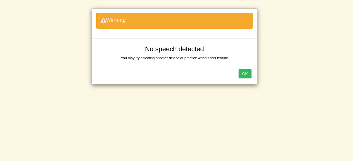
click at [242, 71] on button "OK" at bounding box center [244, 73] width 13 height 9
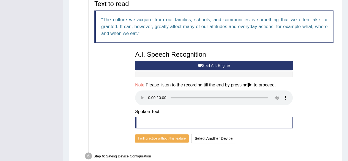
scroll to position [187, 0]
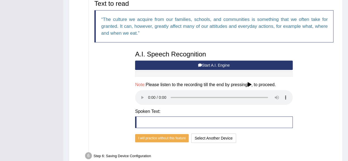
click at [214, 64] on button "Start A.I. Engine" at bounding box center [214, 65] width 158 height 9
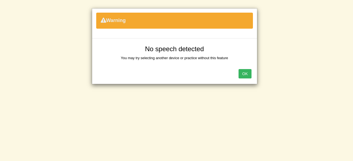
click at [246, 75] on button "OK" at bounding box center [244, 73] width 13 height 9
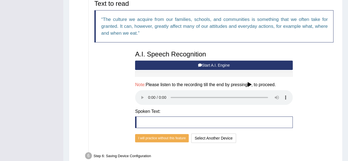
click at [221, 63] on button "Start A.I. Engine" at bounding box center [214, 65] width 158 height 9
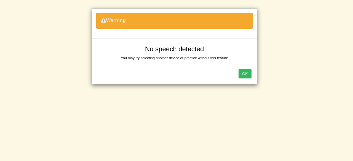
click at [244, 75] on button "OK" at bounding box center [244, 73] width 13 height 9
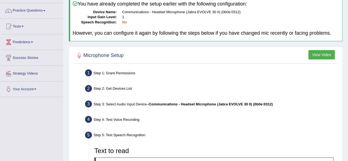
scroll to position [39, 0]
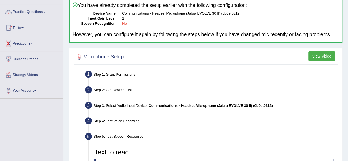
click at [327, 55] on button "View Video" at bounding box center [322, 56] width 26 height 9
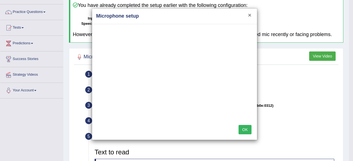
click at [248, 16] on button "×" at bounding box center [249, 15] width 3 height 6
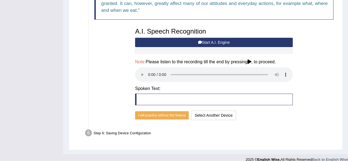
scroll to position [214, 0]
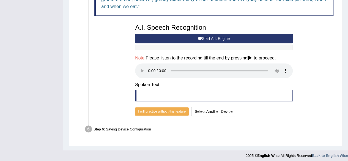
click at [216, 37] on button "Start A.I. Engine" at bounding box center [214, 38] width 158 height 9
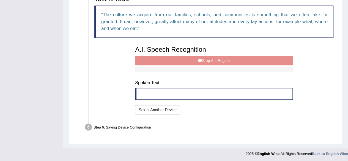
scroll to position [189, 0]
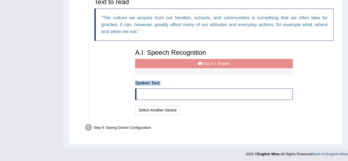
drag, startPoint x: 201, startPoint y: 63, endPoint x: 184, endPoint y: 93, distance: 34.3
click at [184, 93] on div "A.I. Speech Recognition Start A.I. Engine Stop A.I. Engine Note: Please listen …" at bounding box center [213, 81] width 163 height 70
click at [184, 93] on blockquote at bounding box center [214, 94] width 158 height 12
drag, startPoint x: 184, startPoint y: 93, endPoint x: 153, endPoint y: 89, distance: 31.1
click at [153, 89] on blockquote at bounding box center [214, 94] width 158 height 12
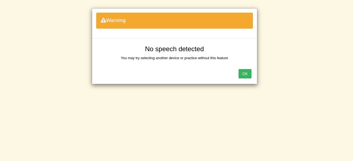
click at [248, 71] on button "OK" at bounding box center [244, 73] width 13 height 9
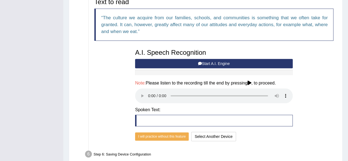
click at [176, 123] on blockquote at bounding box center [214, 121] width 158 height 12
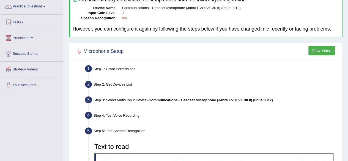
scroll to position [44, 0]
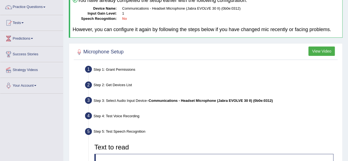
click at [314, 55] on button "View Video" at bounding box center [322, 51] width 26 height 9
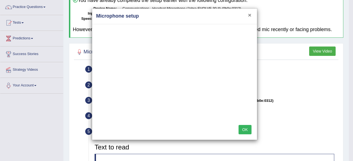
click at [250, 14] on button "×" at bounding box center [249, 15] width 3 height 6
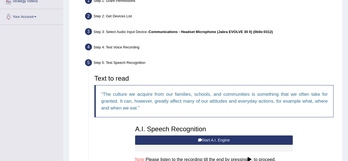
scroll to position [187, 0]
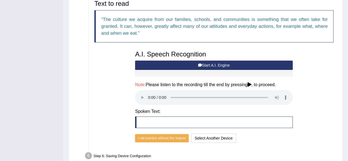
click at [177, 122] on blockquote at bounding box center [214, 123] width 158 height 12
click at [169, 119] on blockquote at bounding box center [214, 123] width 158 height 12
click at [202, 62] on button "Start A.I. Engine" at bounding box center [214, 65] width 158 height 9
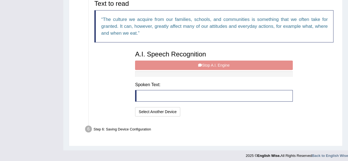
click at [161, 99] on blockquote at bounding box center [214, 96] width 158 height 12
click at [146, 95] on blockquote at bounding box center [214, 96] width 158 height 12
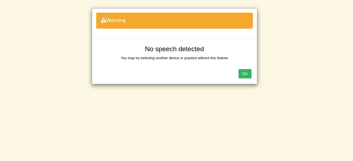
drag, startPoint x: 146, startPoint y: 95, endPoint x: 244, endPoint y: 70, distance: 101.0
click at [244, 70] on button "OK" at bounding box center [244, 73] width 13 height 9
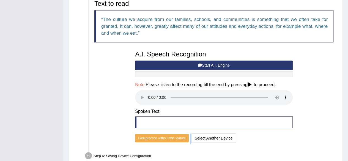
click at [217, 66] on button "Start A.I. Engine" at bounding box center [214, 65] width 158 height 9
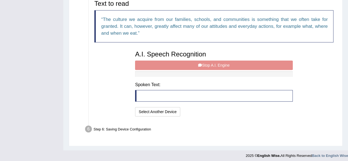
click at [160, 93] on blockquote at bounding box center [214, 96] width 158 height 12
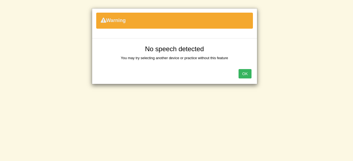
click at [240, 73] on button "OK" at bounding box center [244, 73] width 13 height 9
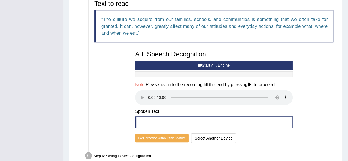
click at [251, 82] on icon at bounding box center [250, 84] width 4 height 4
click at [223, 124] on blockquote at bounding box center [214, 123] width 158 height 12
click at [227, 124] on blockquote at bounding box center [214, 123] width 158 height 12
click at [229, 126] on blockquote at bounding box center [214, 123] width 158 height 12
click at [219, 139] on button "Select Another Device" at bounding box center [213, 138] width 45 height 9
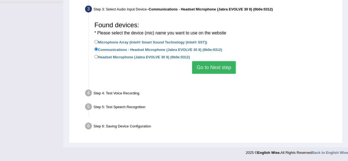
scroll to position [128, 0]
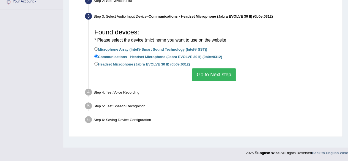
click at [205, 75] on button "Go to Next step" at bounding box center [214, 74] width 44 height 13
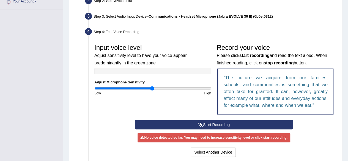
click at [223, 124] on button "Start Recording" at bounding box center [214, 124] width 158 height 9
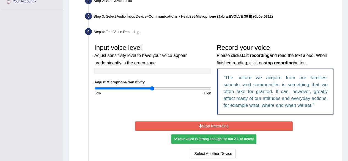
click at [240, 140] on div "Your voice is strong enough for our A.I. to detect" at bounding box center [213, 138] width 85 height 9
click at [240, 125] on button "Stop Recording" at bounding box center [214, 125] width 158 height 9
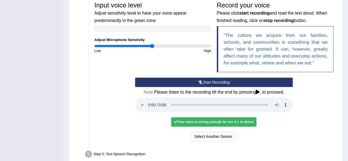
scroll to position [171, 0]
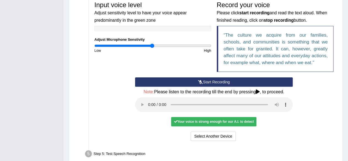
click at [245, 121] on div "Your voice is strong enough for our A.I. to detect" at bounding box center [213, 121] width 85 height 9
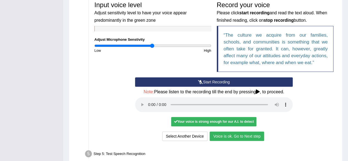
click at [248, 136] on button "Voice is ok. Go to Next step" at bounding box center [237, 136] width 55 height 9
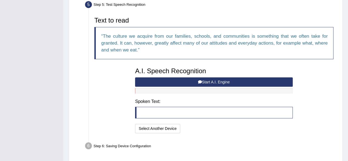
click at [208, 112] on blockquote at bounding box center [214, 113] width 158 height 12
click at [212, 113] on blockquote at bounding box center [214, 113] width 158 height 12
click at [222, 80] on button "Start A.I. Engine" at bounding box center [214, 81] width 158 height 9
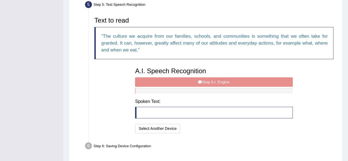
click at [177, 113] on blockquote at bounding box center [214, 113] width 158 height 12
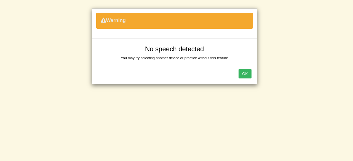
click at [242, 76] on button "OK" at bounding box center [244, 73] width 13 height 9
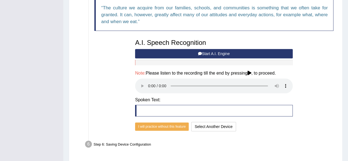
scroll to position [216, 0]
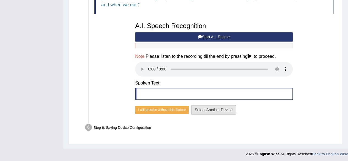
click at [210, 111] on button "Select Another Device" at bounding box center [213, 109] width 45 height 9
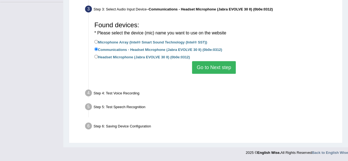
scroll to position [128, 0]
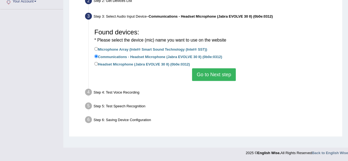
click at [151, 66] on label "Headset Microphone (Jabra EVOLVE 30 II) (0b0e:0312)" at bounding box center [142, 64] width 96 height 6
click at [98, 66] on input "Headset Microphone (Jabra EVOLVE 30 II) (0b0e:0312)" at bounding box center [96, 64] width 4 height 4
radio input "true"
click at [214, 74] on button "Go to Next step" at bounding box center [214, 74] width 44 height 13
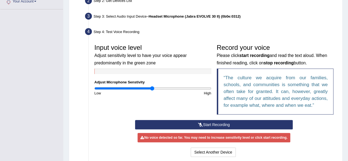
click at [219, 126] on button "Start Recording" at bounding box center [214, 124] width 158 height 9
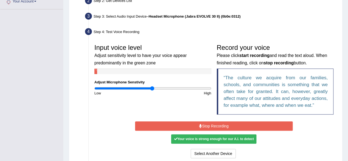
click at [228, 127] on button "Stop Recording" at bounding box center [214, 125] width 158 height 9
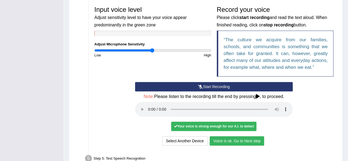
scroll to position [166, 0]
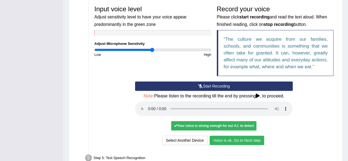
click at [242, 141] on button "Voice is ok. Go to Next step" at bounding box center [237, 140] width 55 height 9
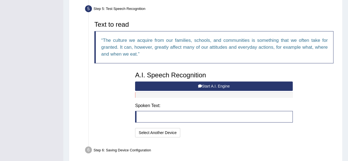
click at [221, 116] on blockquote at bounding box center [214, 117] width 158 height 12
click at [205, 85] on button "Start A.I. Engine" at bounding box center [214, 86] width 158 height 9
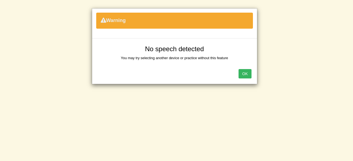
click at [247, 75] on button "OK" at bounding box center [244, 73] width 13 height 9
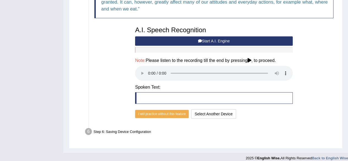
scroll to position [216, 0]
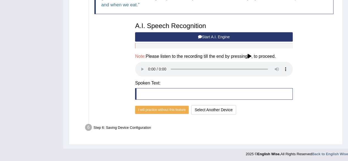
click at [133, 127] on div "Step 6: Saving Device Configuration" at bounding box center [212, 128] width 258 height 12
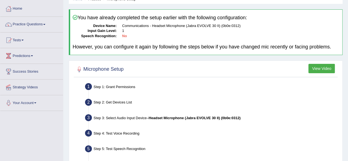
scroll to position [0, 0]
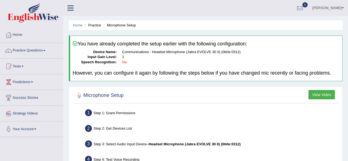
click at [20, 67] on link "Tests" at bounding box center [31, 66] width 63 height 14
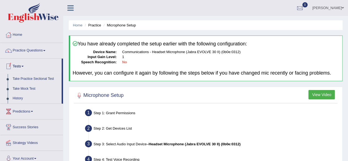
click at [34, 51] on link "Practice Questions" at bounding box center [31, 50] width 63 height 14
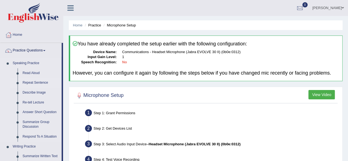
click at [32, 85] on link "Repeat Sentence" at bounding box center [41, 83] width 42 height 10
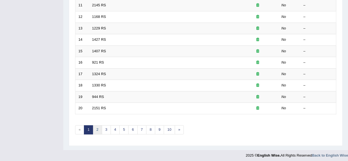
click at [99, 131] on link "2" at bounding box center [97, 129] width 9 height 9
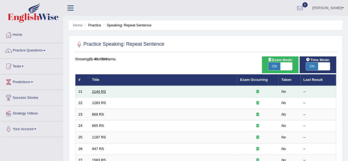
click at [99, 93] on link "2144 RS" at bounding box center [99, 92] width 14 height 4
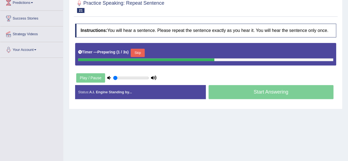
scroll to position [79, 0]
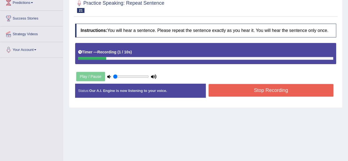
click at [263, 89] on button "Stop Recording" at bounding box center [271, 90] width 125 height 13
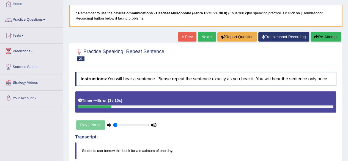
scroll to position [30, 0]
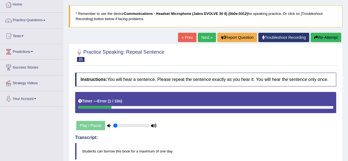
click at [202, 37] on link "Next »" at bounding box center [207, 37] width 18 height 9
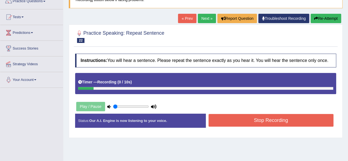
click at [252, 124] on button "Stop Recording" at bounding box center [271, 120] width 125 height 13
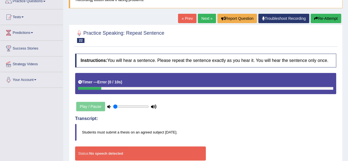
click at [203, 17] on link "Next »" at bounding box center [207, 18] width 18 height 9
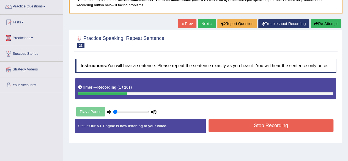
click at [218, 125] on button "Stop Recording" at bounding box center [271, 125] width 125 height 13
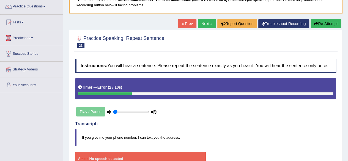
click at [203, 23] on link "Next »" at bounding box center [207, 23] width 18 height 9
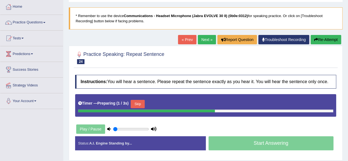
scroll to position [29, 0]
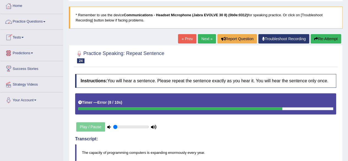
click at [37, 18] on link "Practice Questions" at bounding box center [31, 21] width 63 height 14
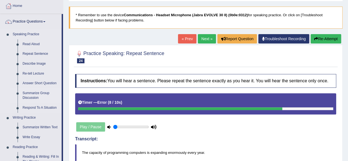
click at [31, 96] on link "Summarize Group Discussion" at bounding box center [41, 95] width 42 height 15
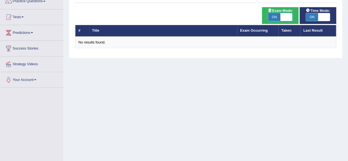
click at [288, 16] on span at bounding box center [287, 17] width 12 height 8
checkbox input "false"
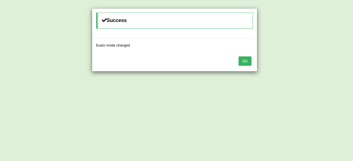
click at [245, 62] on button "OK" at bounding box center [244, 60] width 13 height 9
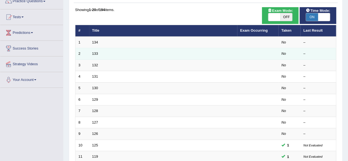
scroll to position [49, 0]
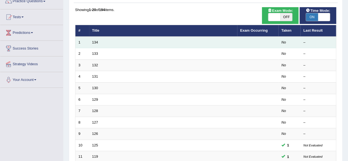
click at [156, 42] on td "134" at bounding box center [163, 43] width 148 height 12
click at [95, 43] on link "134" at bounding box center [95, 42] width 6 height 4
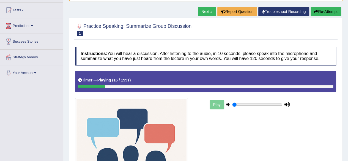
scroll to position [56, 0]
click at [229, 104] on icon at bounding box center [229, 105] width 4 height 4
click at [321, 10] on button "Re-Attempt" at bounding box center [326, 11] width 31 height 9
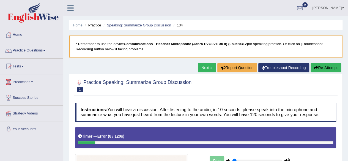
click at [36, 129] on span at bounding box center [35, 129] width 2 height 1
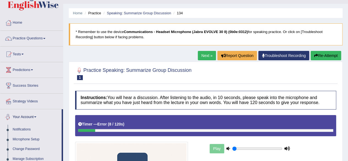
scroll to position [37, 0]
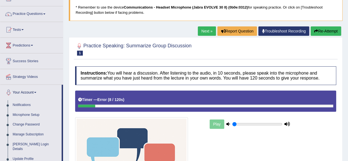
click at [35, 117] on link "Microphone Setup" at bounding box center [36, 115] width 52 height 10
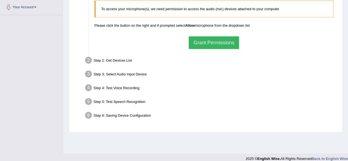
scroll to position [128, 0]
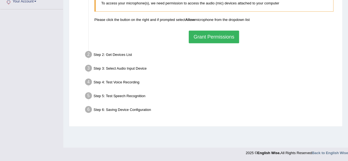
click at [0, 148] on div at bounding box center [174, 152] width 348 height 8
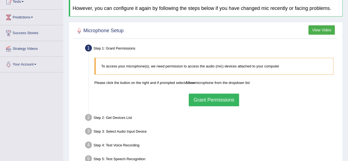
scroll to position [64, 0]
click at [203, 100] on button "Grant Permissions" at bounding box center [214, 100] width 50 height 13
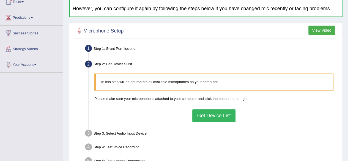
click at [206, 116] on button "Get Device List" at bounding box center [214, 115] width 43 height 13
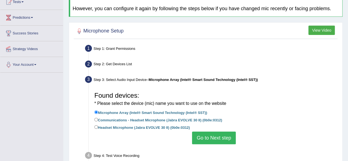
click at [102, 121] on label "Communications - Headset Microphone (Jabra EVOLVE 30 II) (0b0e:0312)" at bounding box center [158, 120] width 128 height 6
click at [98, 121] on input "Communications - Headset Microphone (Jabra EVOLVE 30 II) (0b0e:0312)" at bounding box center [96, 120] width 4 height 4
radio input "true"
click at [210, 139] on button "Go to Next step" at bounding box center [214, 138] width 44 height 13
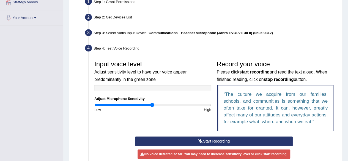
scroll to position [117, 0]
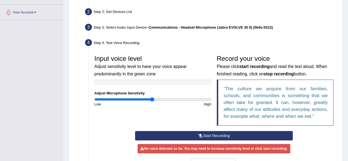
click at [205, 136] on button "Start Recording" at bounding box center [214, 135] width 158 height 9
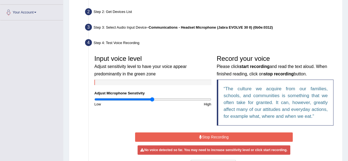
click at [250, 102] on q "The culture we acquire from our families, schools, and communities is something…" at bounding box center [276, 102] width 104 height 33
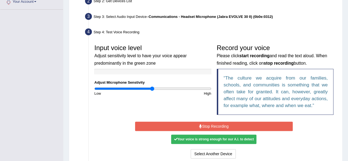
scroll to position [128, 0]
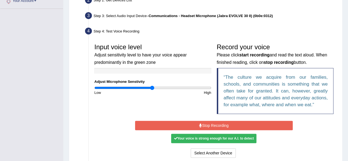
click at [211, 134] on div "Your voice is strong enough for our A.I. to detect" at bounding box center [213, 138] width 85 height 9
click at [217, 126] on button "Stop Recording" at bounding box center [214, 125] width 158 height 9
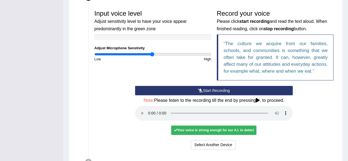
scroll to position [163, 0]
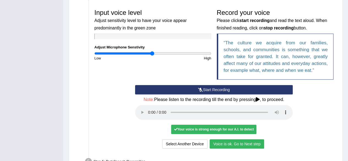
click at [232, 143] on button "Voice is ok. Go to Next step" at bounding box center [237, 143] width 55 height 9
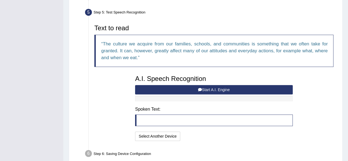
click at [197, 87] on button "Start A.I. Engine" at bounding box center [214, 89] width 158 height 9
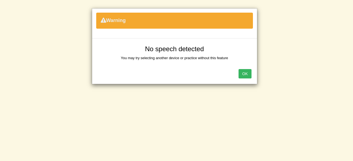
click at [245, 74] on button "OK" at bounding box center [244, 73] width 13 height 9
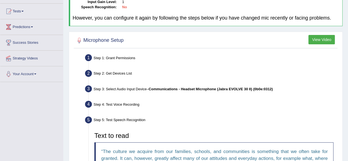
scroll to position [54, 0]
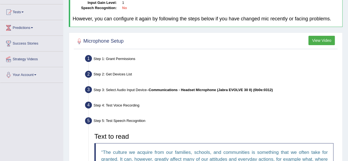
click at [321, 42] on button "View Video" at bounding box center [322, 40] width 26 height 9
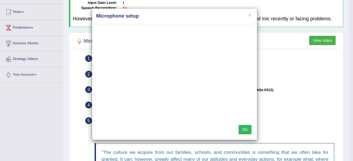
click at [244, 126] on button "OK" at bounding box center [244, 129] width 13 height 9
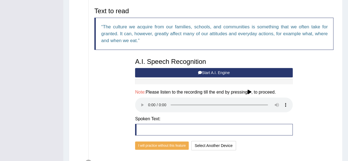
scroll to position [180, 0]
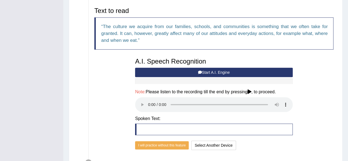
click at [213, 74] on button "Start A.I. Engine" at bounding box center [214, 72] width 158 height 9
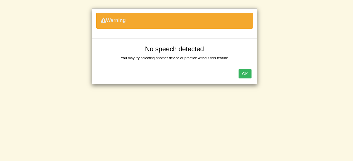
click at [247, 72] on button "OK" at bounding box center [244, 73] width 13 height 9
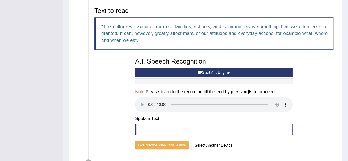
click at [196, 74] on button "Start A.I. Engine" at bounding box center [214, 72] width 158 height 9
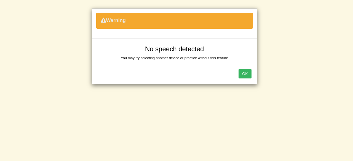
click at [247, 75] on button "OK" at bounding box center [244, 73] width 13 height 9
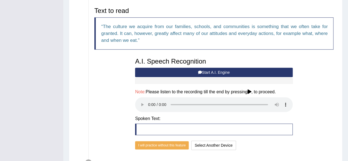
click at [153, 126] on blockquote at bounding box center [214, 130] width 158 height 12
click at [196, 73] on button "Start A.I. Engine" at bounding box center [214, 72] width 158 height 9
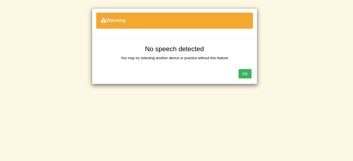
click at [249, 73] on button "OK" at bounding box center [244, 73] width 13 height 9
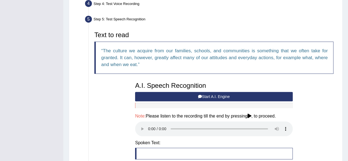
scroll to position [156, 0]
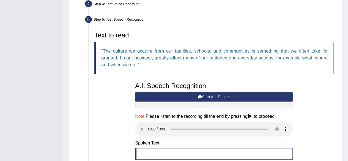
click at [186, 97] on button "Start A.I. Engine" at bounding box center [214, 96] width 158 height 9
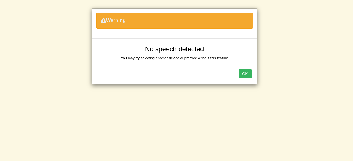
click at [241, 73] on button "OK" at bounding box center [244, 73] width 13 height 9
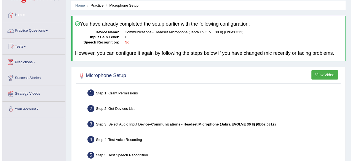
scroll to position [19, 0]
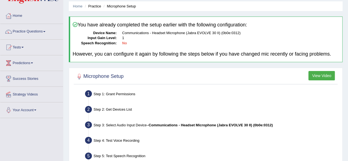
click at [315, 74] on button "View Video" at bounding box center [322, 75] width 26 height 9
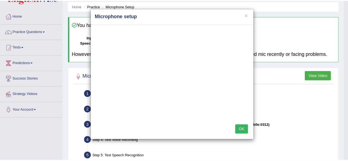
scroll to position [0, 0]
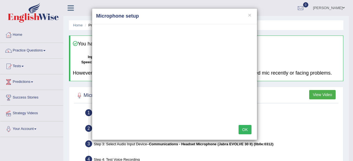
click at [246, 14] on h4 "Microphone setup" at bounding box center [174, 16] width 156 height 7
click at [250, 16] on button "×" at bounding box center [249, 15] width 3 height 6
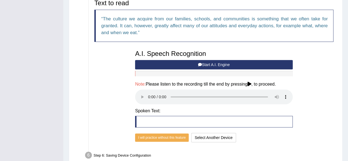
scroll to position [188, 0]
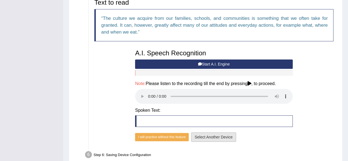
click at [207, 138] on button "Select Another Device" at bounding box center [213, 136] width 45 height 9
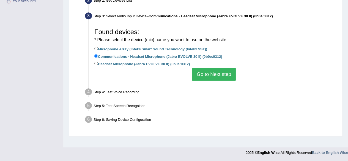
scroll to position [128, 0]
click at [215, 75] on button "Go to Next step" at bounding box center [214, 74] width 44 height 13
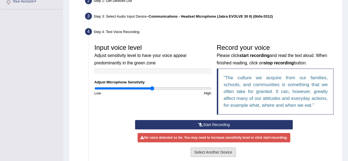
click at [211, 151] on button "Select Another Device" at bounding box center [213, 152] width 45 height 9
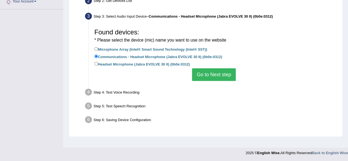
click at [94, 64] on div "Found devices: * Please select the device (mic) name you want to use on the web…" at bounding box center [214, 53] width 245 height 61
click at [96, 64] on input "Headset Microphone (Jabra EVOLVE 30 II) (0b0e:0312)" at bounding box center [96, 64] width 4 height 4
radio input "true"
click at [218, 74] on button "Go to Next step" at bounding box center [214, 74] width 44 height 13
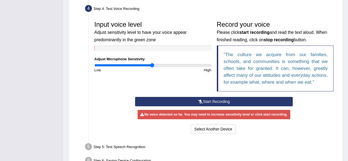
scroll to position [152, 0]
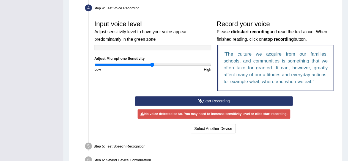
click at [205, 101] on button "Start Recording" at bounding box center [214, 100] width 158 height 9
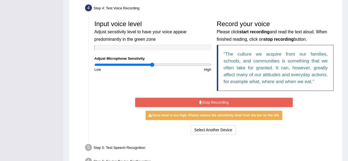
click at [205, 101] on button "Stop Recording" at bounding box center [214, 102] width 158 height 9
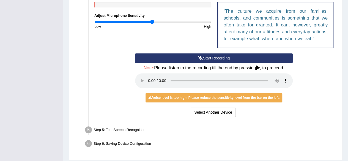
scroll to position [197, 0]
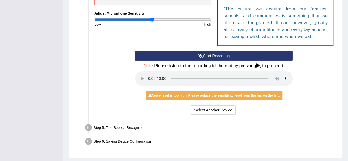
click at [256, 118] on ul "Step 1: Grant Permissions To access your microphone(s), we need permission to a…" at bounding box center [205, 29] width 261 height 237
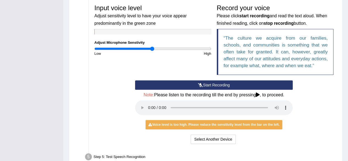
scroll to position [167, 0]
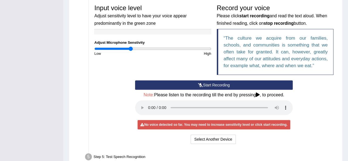
drag, startPoint x: 151, startPoint y: 48, endPoint x: 131, endPoint y: 48, distance: 20.4
click at [131, 48] on input "range" at bounding box center [152, 49] width 117 height 4
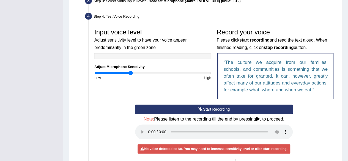
scroll to position [143, 0]
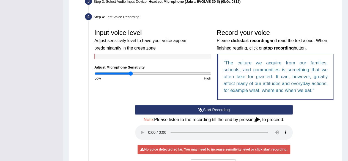
click at [202, 110] on icon at bounding box center [200, 110] width 5 height 4
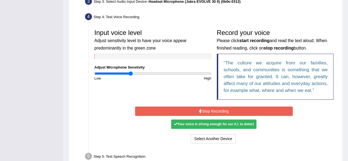
click at [202, 110] on button "Stop Recording" at bounding box center [214, 111] width 158 height 9
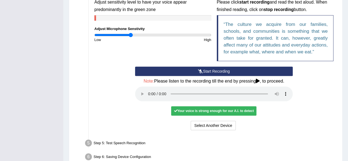
scroll to position [182, 0]
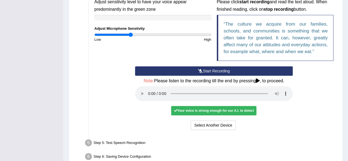
click at [213, 110] on div "Your voice is strong enough for our A.I. to detect" at bounding box center [213, 110] width 85 height 9
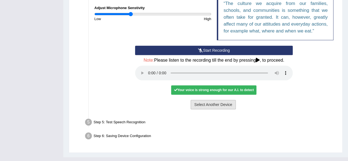
scroll to position [199, 0]
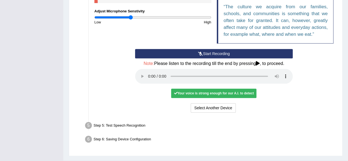
click at [175, 97] on div "Your voice is strong enough for our A.I. to detect" at bounding box center [213, 93] width 85 height 9
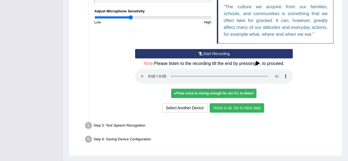
click at [220, 106] on button "Voice is ok. Go to Next step" at bounding box center [237, 107] width 55 height 9
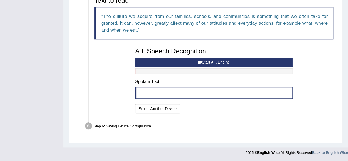
scroll to position [189, 0]
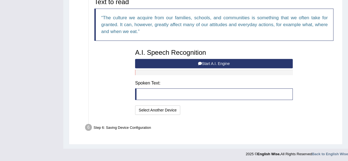
click at [202, 63] on button "Start A.I. Engine" at bounding box center [214, 63] width 158 height 9
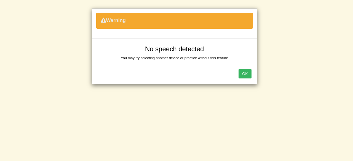
click at [245, 70] on button "OK" at bounding box center [244, 73] width 13 height 9
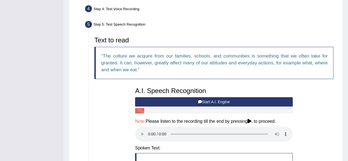
scroll to position [150, 0]
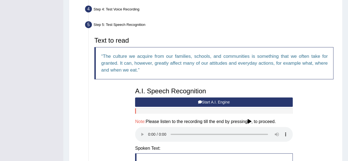
click at [205, 100] on button "Start A.I. Engine" at bounding box center [214, 102] width 158 height 9
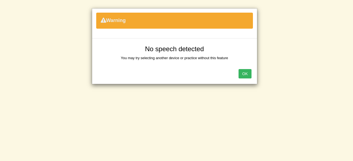
click at [246, 74] on button "OK" at bounding box center [244, 73] width 13 height 9
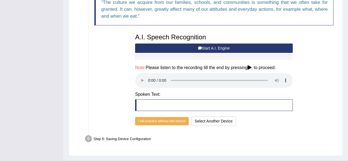
scroll to position [216, 0]
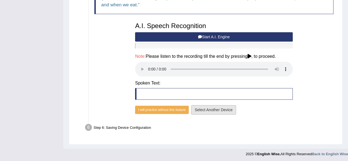
click at [201, 107] on button "Select Another Device" at bounding box center [213, 109] width 45 height 9
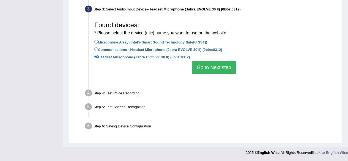
scroll to position [128, 0]
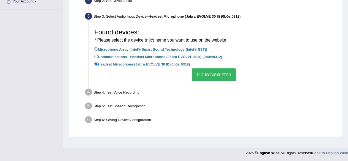
click at [218, 72] on button "Go to Next step" at bounding box center [214, 74] width 44 height 13
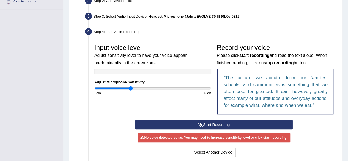
scroll to position [161, 0]
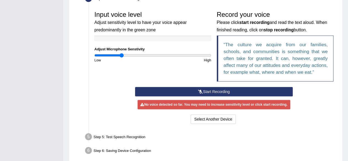
drag, startPoint x: 130, startPoint y: 56, endPoint x: 122, endPoint y: 55, distance: 8.0
click at [122, 55] on input "range" at bounding box center [152, 55] width 117 height 4
click at [205, 91] on button "Start Recording" at bounding box center [214, 91] width 158 height 9
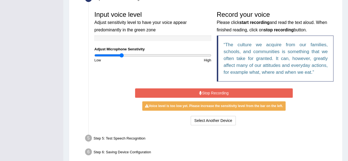
click at [197, 88] on button "Stop Recording" at bounding box center [214, 92] width 158 height 9
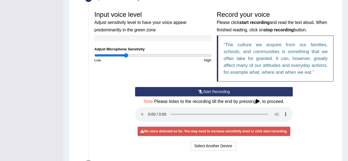
drag, startPoint x: 122, startPoint y: 55, endPoint x: 126, endPoint y: 55, distance: 3.3
type input "0.54"
click at [126, 55] on input "range" at bounding box center [152, 55] width 117 height 4
click at [203, 90] on button "Start Recording" at bounding box center [214, 91] width 158 height 9
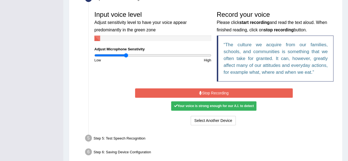
click at [203, 90] on button "Stop Recording" at bounding box center [214, 92] width 158 height 9
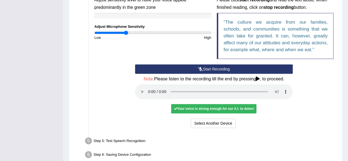
scroll to position [183, 0]
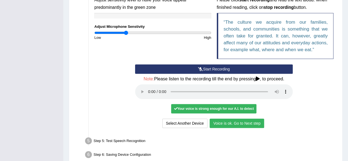
click at [225, 124] on button "Voice is ok. Go to Next step" at bounding box center [237, 123] width 55 height 9
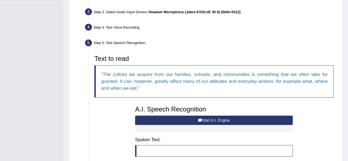
scroll to position [130, 0]
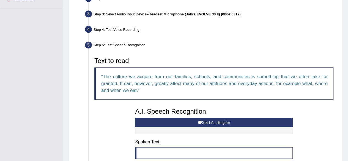
click at [209, 120] on button "Start A.I. Engine" at bounding box center [214, 122] width 158 height 9
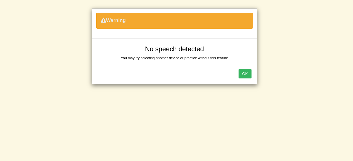
click at [242, 76] on button "OK" at bounding box center [244, 73] width 13 height 9
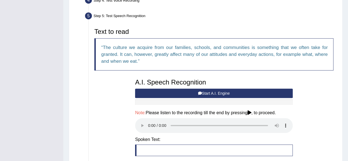
scroll to position [159, 0]
click at [209, 92] on button "Start A.I. Engine" at bounding box center [214, 93] width 158 height 9
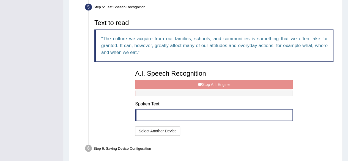
scroll to position [172, 0]
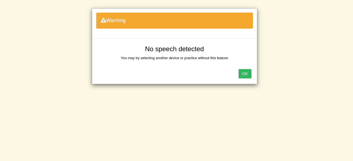
click at [240, 72] on button "OK" at bounding box center [244, 73] width 13 height 9
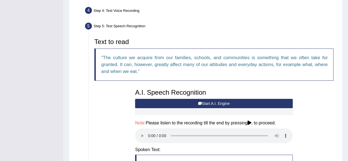
scroll to position [148, 0]
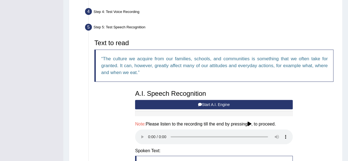
click at [194, 103] on button "Start A.I. Engine" at bounding box center [214, 104] width 158 height 9
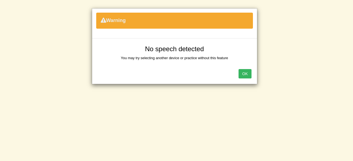
click at [245, 74] on button "OK" at bounding box center [244, 73] width 13 height 9
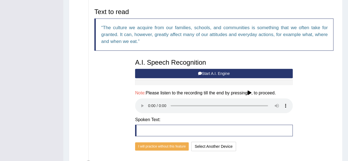
scroll to position [216, 0]
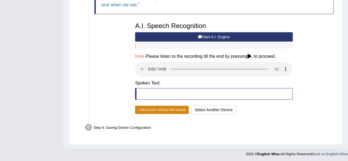
click at [166, 109] on button "I will practice without this feature" at bounding box center [162, 110] width 54 height 8
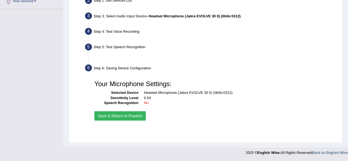
scroll to position [128, 0]
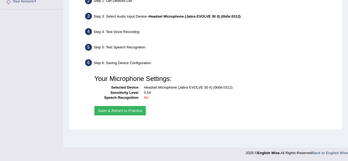
click at [139, 110] on button "Save & Return to Practice" at bounding box center [120, 110] width 52 height 9
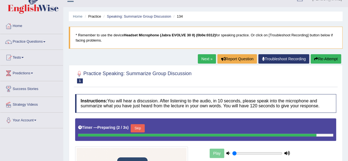
scroll to position [7, 0]
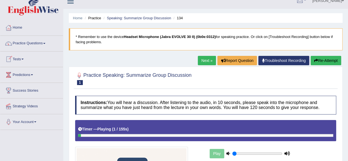
click at [24, 58] on link "Tests" at bounding box center [31, 59] width 63 height 14
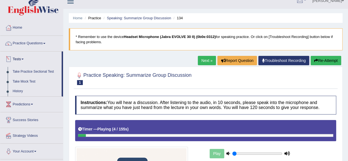
click at [45, 44] on span at bounding box center [44, 43] width 2 height 1
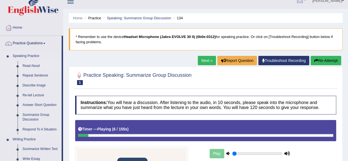
click at [29, 66] on link "Read Aloud" at bounding box center [41, 66] width 42 height 10
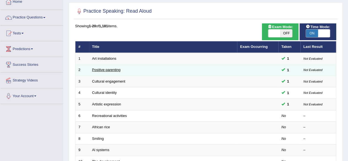
click at [106, 68] on link "Positive parenting" at bounding box center [106, 70] width 28 height 4
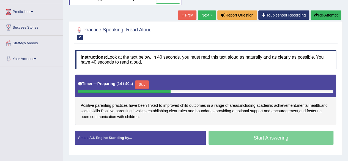
scroll to position [70, 0]
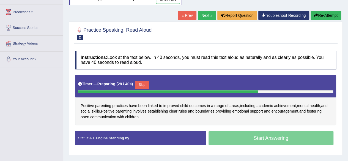
click at [144, 83] on button "Skip" at bounding box center [142, 85] width 14 height 8
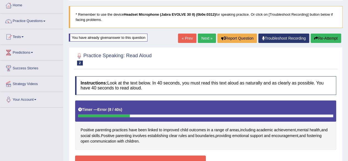
scroll to position [23, 0]
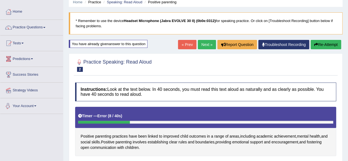
click at [36, 106] on span at bounding box center [35, 106] width 2 height 1
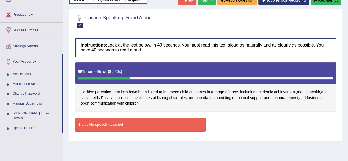
scroll to position [68, 0]
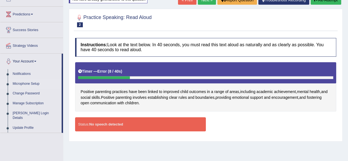
click at [26, 83] on link "Microphone Setup" at bounding box center [36, 84] width 52 height 10
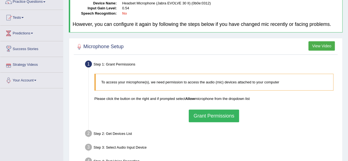
scroll to position [51, 0]
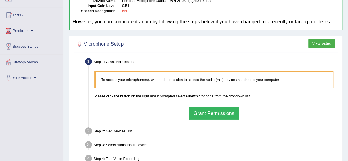
click at [214, 110] on button "Grant Permissions" at bounding box center [214, 113] width 50 height 13
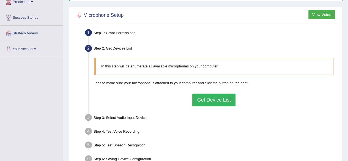
scroll to position [82, 0]
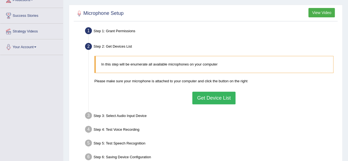
click at [215, 96] on button "Get Device List" at bounding box center [214, 98] width 43 height 13
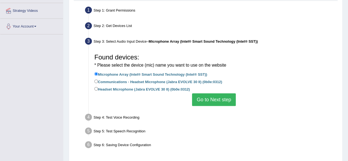
scroll to position [103, 0]
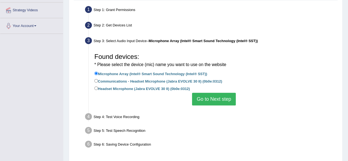
click at [108, 83] on label "Communications - Headset Microphone (Jabra EVOLVE 30 II) (0b0e:0312)" at bounding box center [158, 81] width 128 height 6
click at [98, 83] on input "Communications - Headset Microphone (Jabra EVOLVE 30 II) (0b0e:0312)" at bounding box center [96, 81] width 4 height 4
radio input "true"
click at [180, 102] on div "Found devices: * Please select the device (mic) name you want to use on the web…" at bounding box center [214, 78] width 245 height 61
click at [218, 100] on button "Go to Next step" at bounding box center [214, 99] width 44 height 13
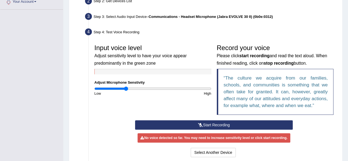
scroll to position [129, 0]
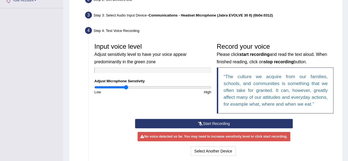
click at [223, 123] on button "Start Recording" at bounding box center [214, 123] width 158 height 9
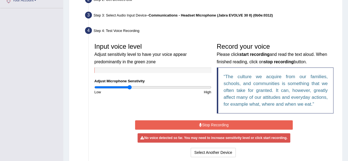
drag, startPoint x: 126, startPoint y: 88, endPoint x: 129, endPoint y: 88, distance: 3.9
click at [129, 88] on input "range" at bounding box center [152, 87] width 117 height 4
click at [199, 124] on icon at bounding box center [200, 125] width 3 height 4
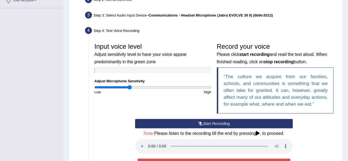
click at [214, 122] on button "Start Recording" at bounding box center [214, 123] width 158 height 9
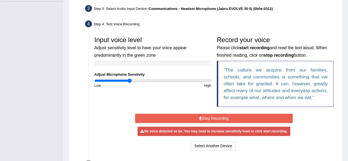
scroll to position [140, 0]
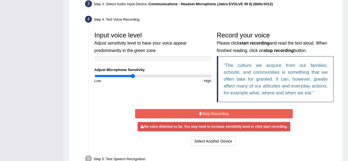
drag, startPoint x: 128, startPoint y: 75, endPoint x: 133, endPoint y: 75, distance: 4.7
click at [133, 75] on input "range" at bounding box center [152, 76] width 117 height 4
click at [210, 114] on button "Stop Recording" at bounding box center [214, 113] width 158 height 9
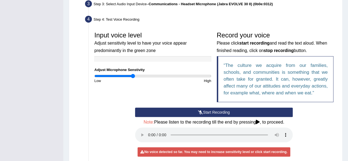
click at [216, 112] on button "Start Recording" at bounding box center [214, 112] width 158 height 9
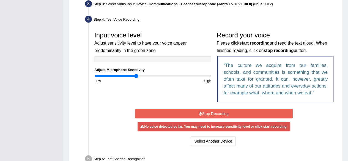
drag, startPoint x: 133, startPoint y: 75, endPoint x: 136, endPoint y: 75, distance: 3.0
click at [136, 75] on input "range" at bounding box center [152, 76] width 117 height 4
click at [207, 113] on button "Stop Recording" at bounding box center [214, 113] width 158 height 9
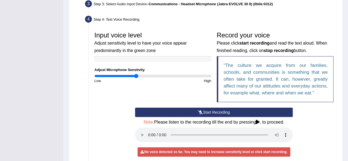
click at [212, 112] on button "Start Recording" at bounding box center [214, 112] width 158 height 9
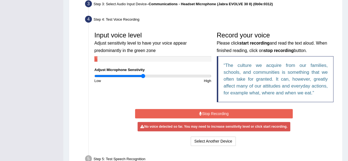
drag, startPoint x: 137, startPoint y: 74, endPoint x: 143, endPoint y: 75, distance: 5.8
type input "0.84"
click at [143, 75] on input "range" at bounding box center [152, 76] width 117 height 4
click at [212, 113] on button "Stop Recording" at bounding box center [214, 113] width 158 height 9
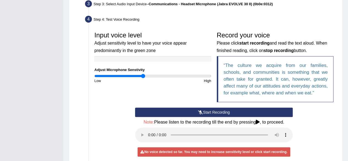
click at [217, 109] on button "Start Recording" at bounding box center [214, 112] width 158 height 9
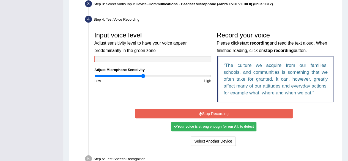
click at [212, 114] on button "Stop Recording" at bounding box center [214, 113] width 158 height 9
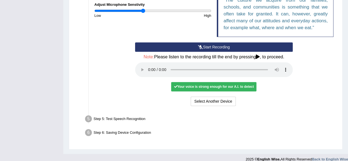
scroll to position [206, 0]
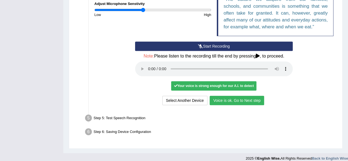
click at [240, 100] on button "Voice is ok. Go to Next step" at bounding box center [237, 100] width 55 height 9
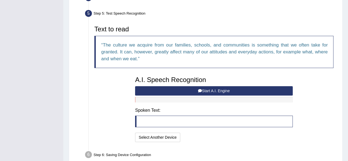
scroll to position [159, 0]
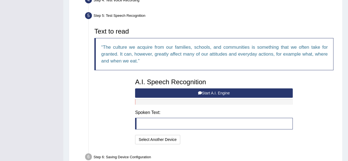
click at [203, 90] on button "Start A.I. Engine" at bounding box center [214, 92] width 158 height 9
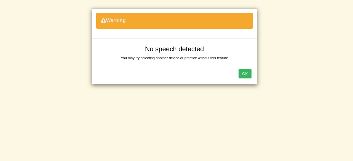
click at [244, 74] on button "OK" at bounding box center [244, 73] width 13 height 9
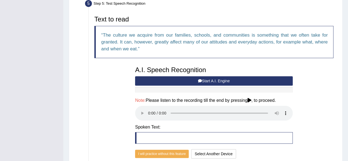
scroll to position [163, 0]
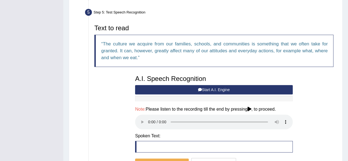
click at [210, 88] on button "Start A.I. Engine" at bounding box center [214, 89] width 158 height 9
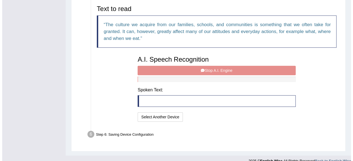
scroll to position [183, 0]
